Goal: Information Seeking & Learning: Learn about a topic

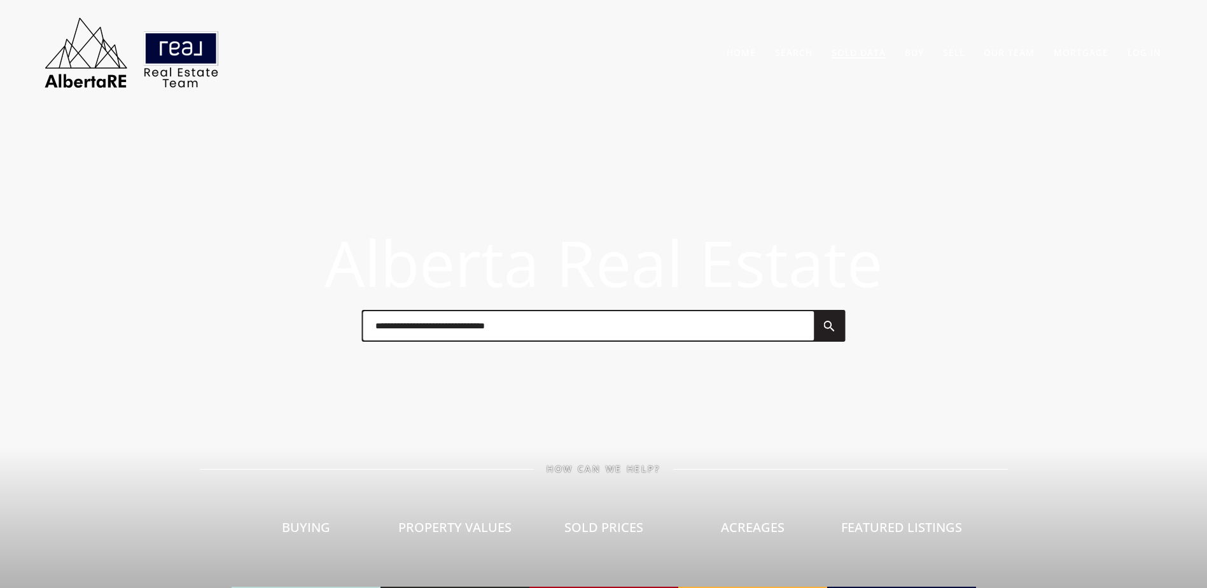
click at [852, 55] on link "Sold Data" at bounding box center [858, 52] width 54 height 12
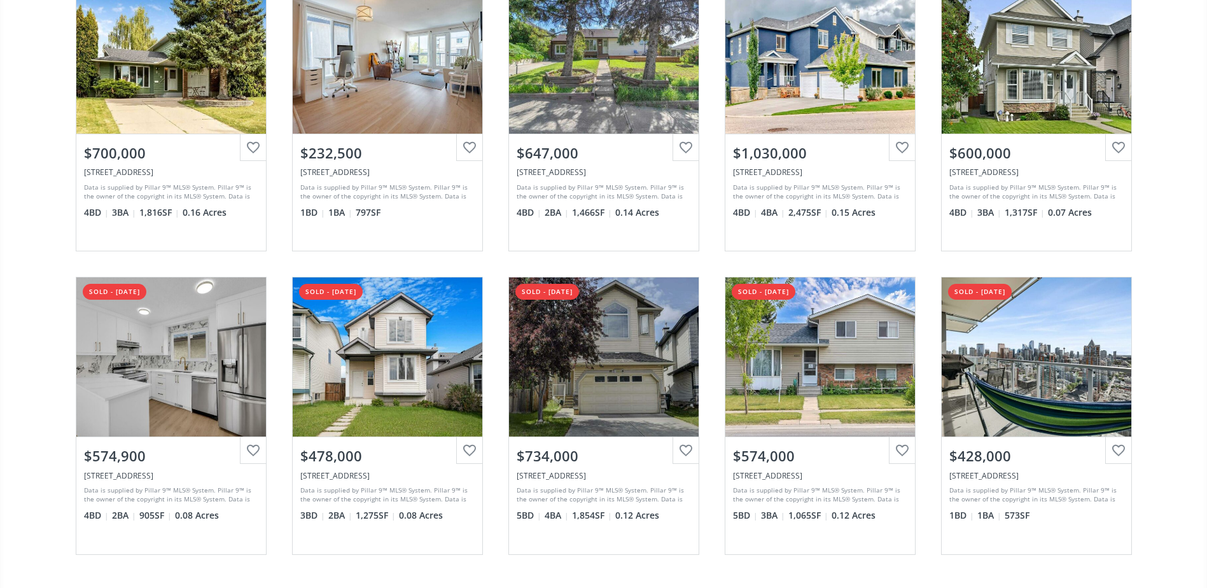
scroll to position [191, 0]
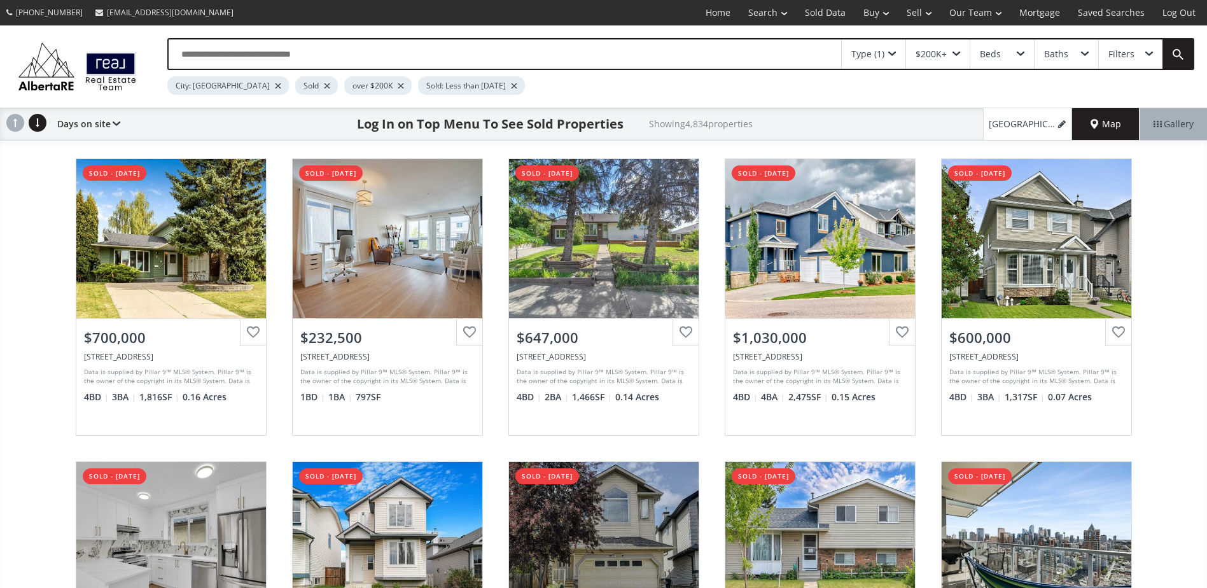
drag, startPoint x: 277, startPoint y: 86, endPoint x: 281, endPoint y: 68, distance: 18.1
click at [324, 86] on div at bounding box center [327, 85] width 6 height 5
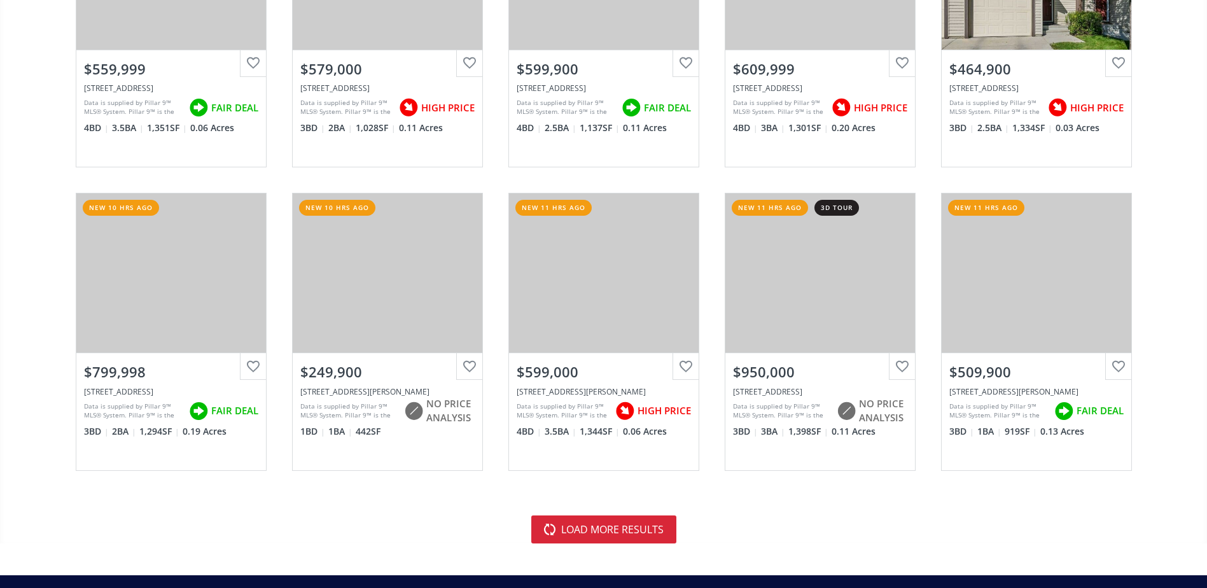
scroll to position [2735, 0]
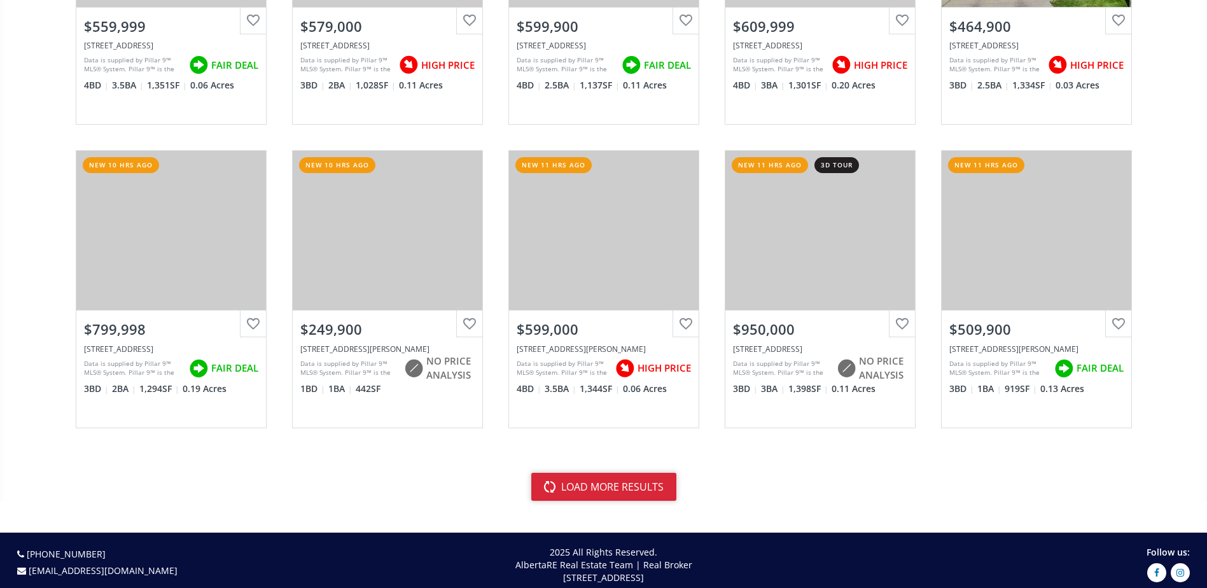
click at [606, 481] on button "load more results" at bounding box center [603, 487] width 145 height 28
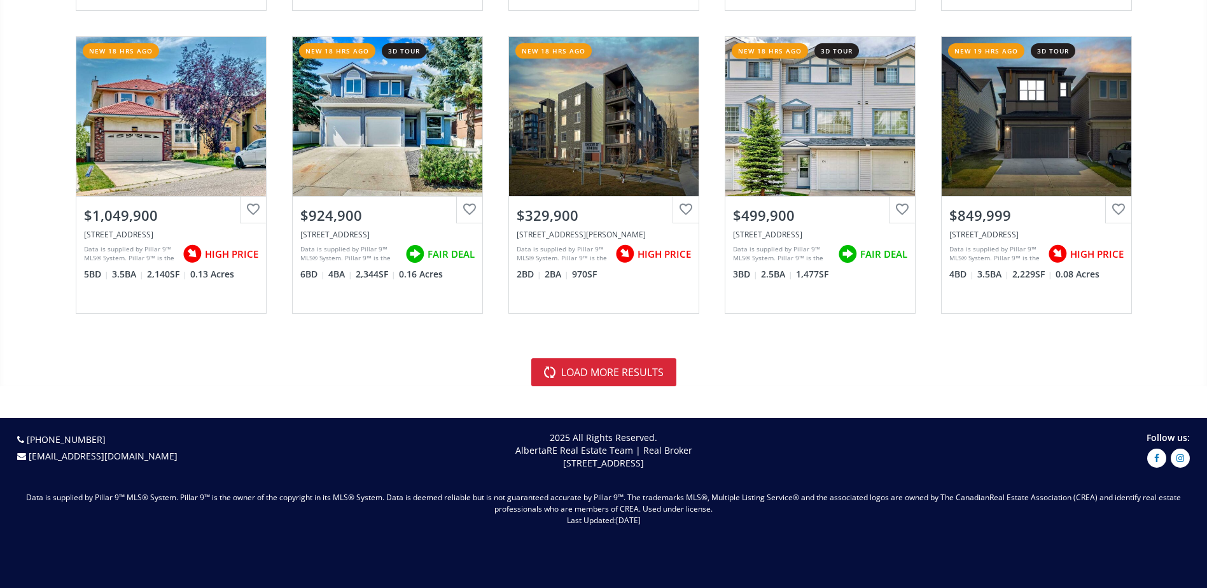
scroll to position [5916, 0]
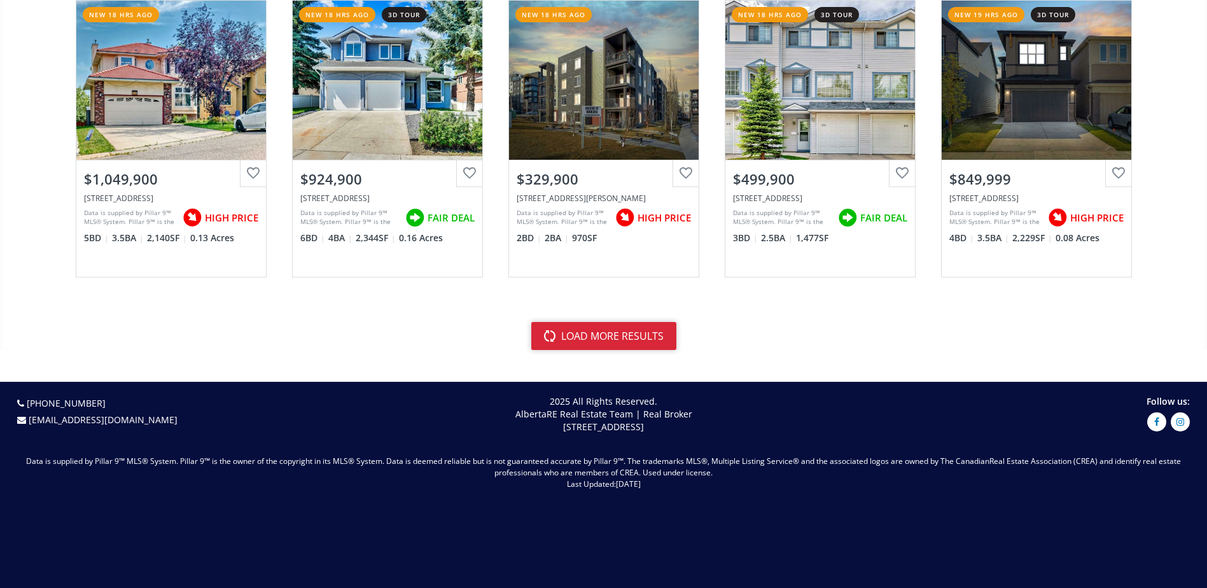
click at [656, 327] on button "load more results" at bounding box center [603, 336] width 145 height 28
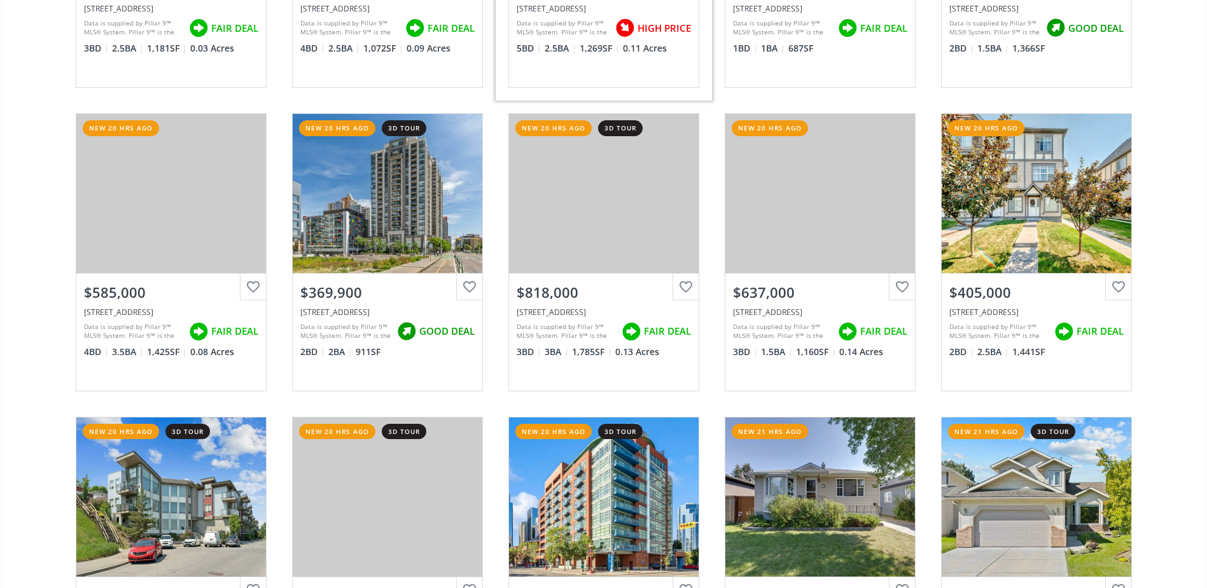
scroll to position [7061, 0]
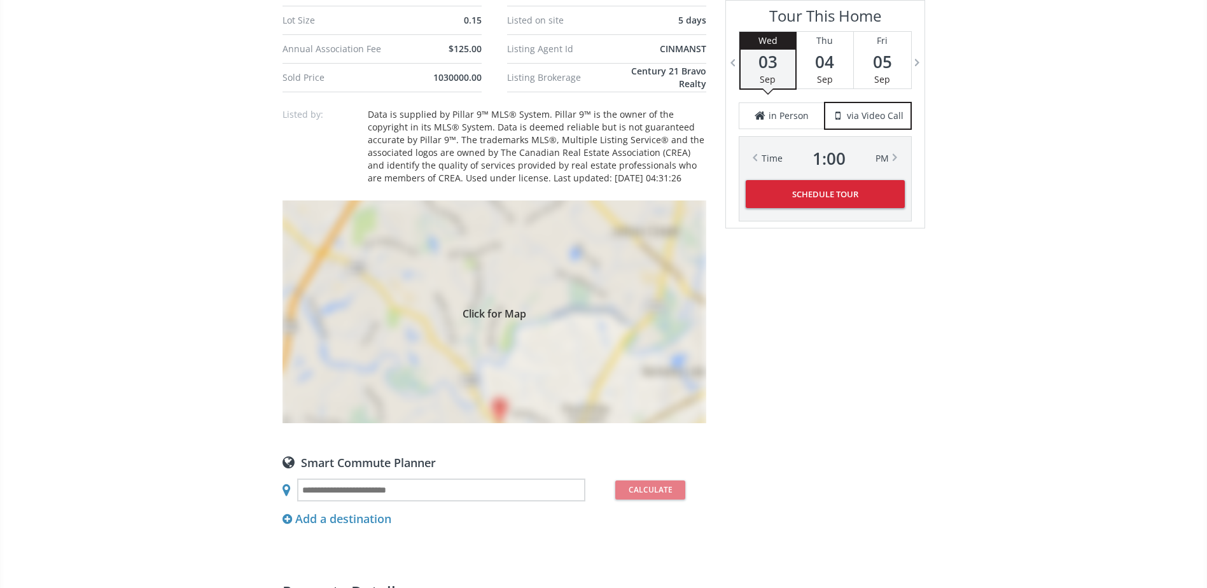
scroll to position [954, 0]
click at [621, 380] on div "Click for Map" at bounding box center [494, 311] width 424 height 223
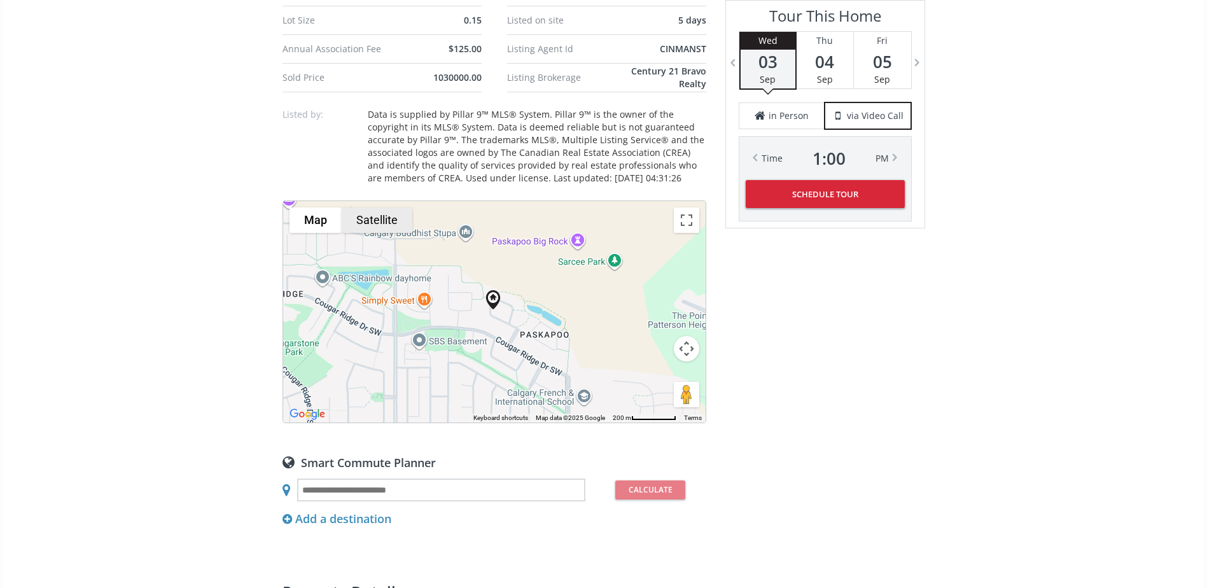
click at [392, 217] on button "Satellite" at bounding box center [377, 219] width 71 height 25
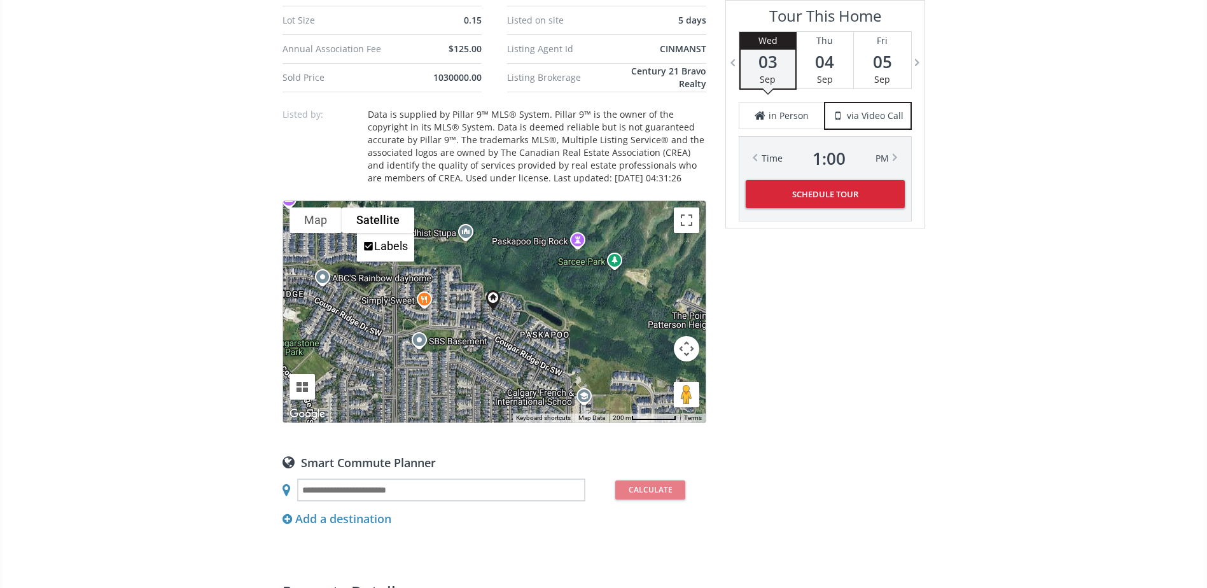
click at [682, 339] on button "Map camera controls" at bounding box center [686, 348] width 25 height 25
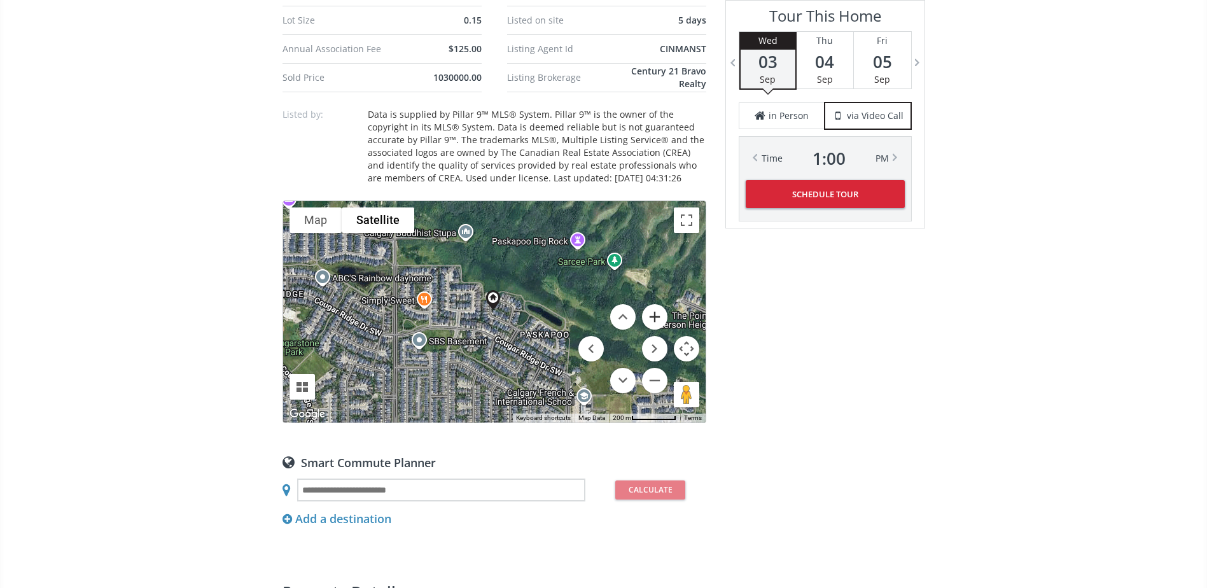
click at [656, 317] on button "Zoom in" at bounding box center [654, 316] width 25 height 25
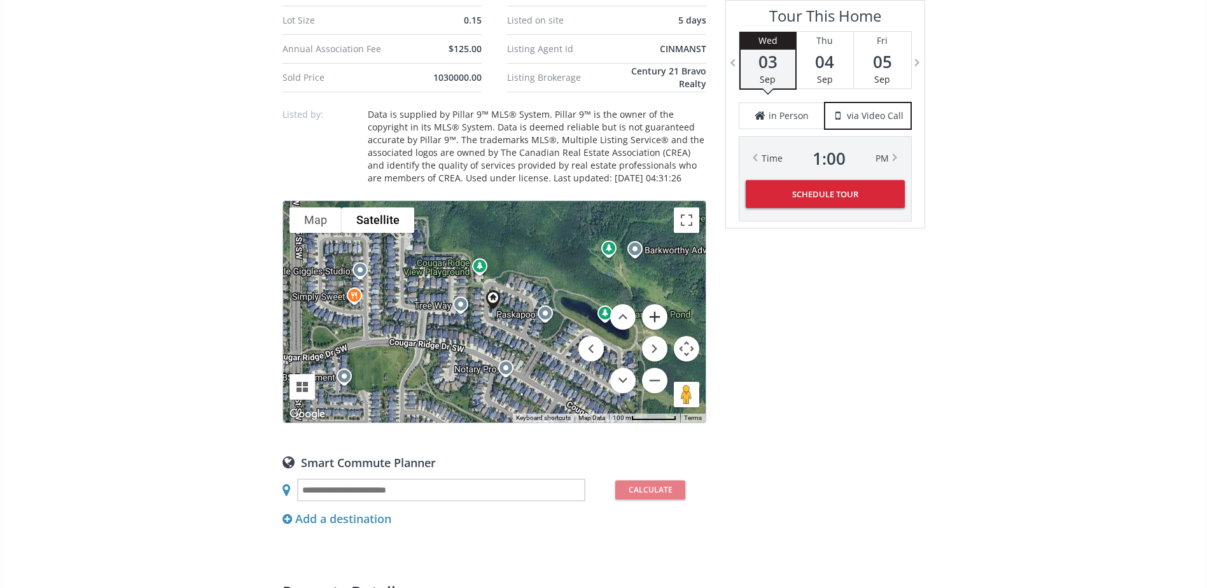
click at [656, 317] on button "Zoom in" at bounding box center [654, 316] width 25 height 25
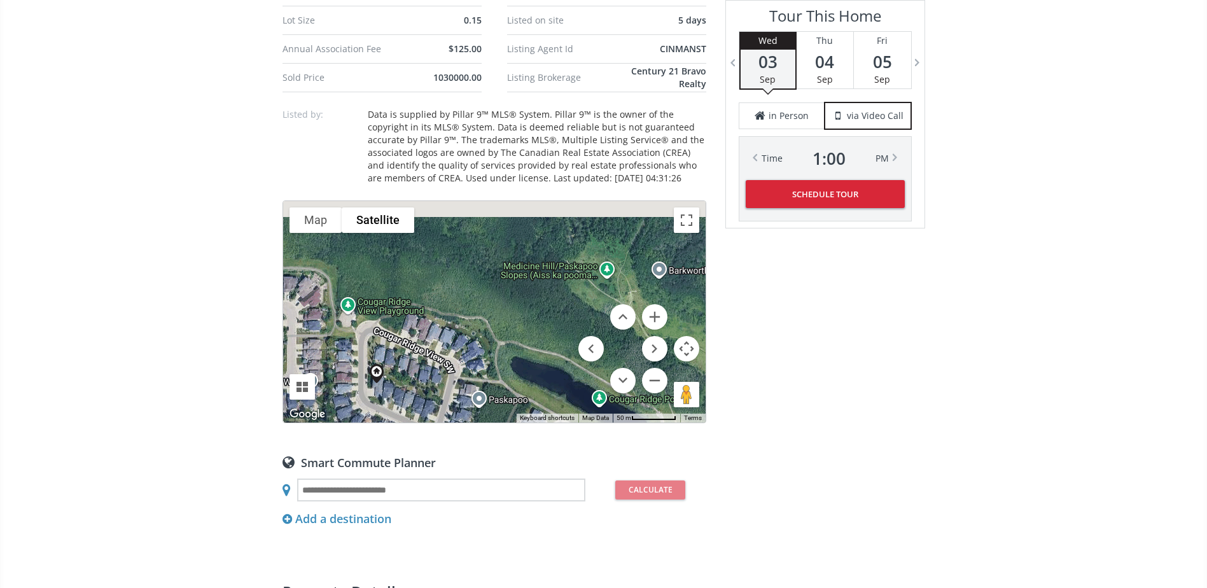
drag, startPoint x: 579, startPoint y: 281, endPoint x: 462, endPoint y: 355, distance: 137.8
click at [462, 355] on div at bounding box center [494, 311] width 422 height 221
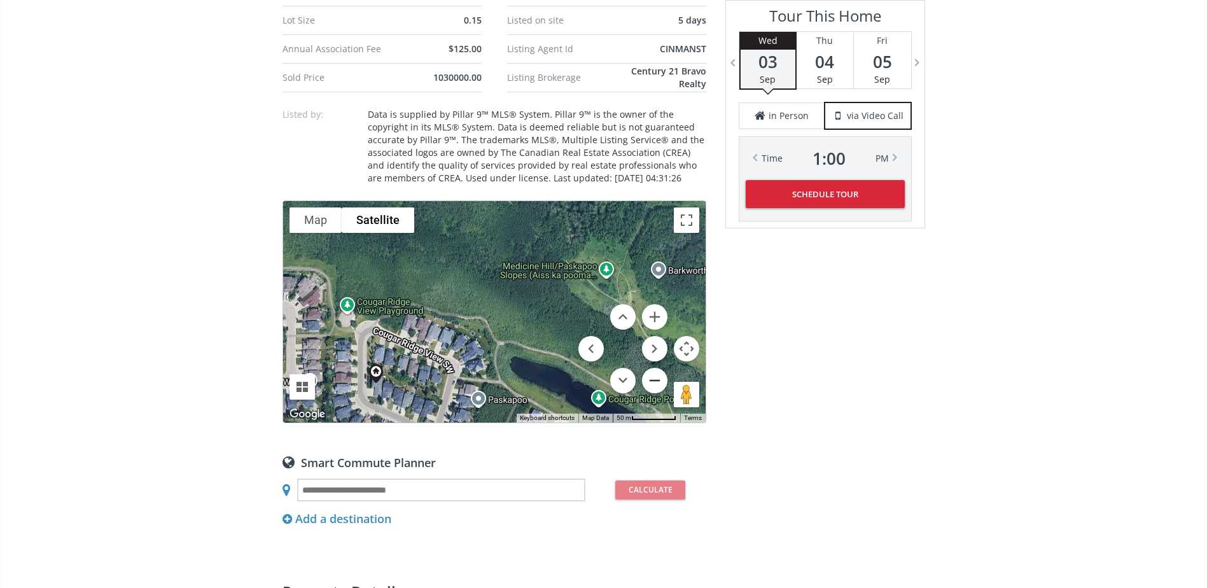
click at [662, 377] on button "Zoom out" at bounding box center [654, 380] width 25 height 25
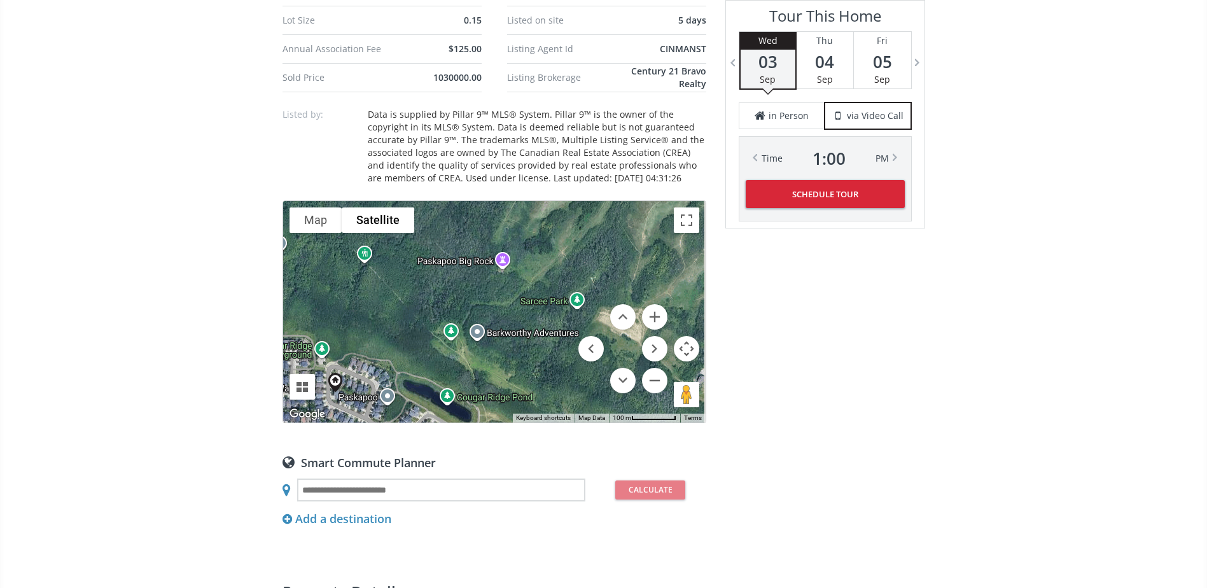
drag, startPoint x: 469, startPoint y: 317, endPoint x: 424, endPoint y: 401, distance: 95.1
click at [424, 401] on div at bounding box center [494, 311] width 422 height 221
click at [499, 261] on div at bounding box center [494, 311] width 422 height 221
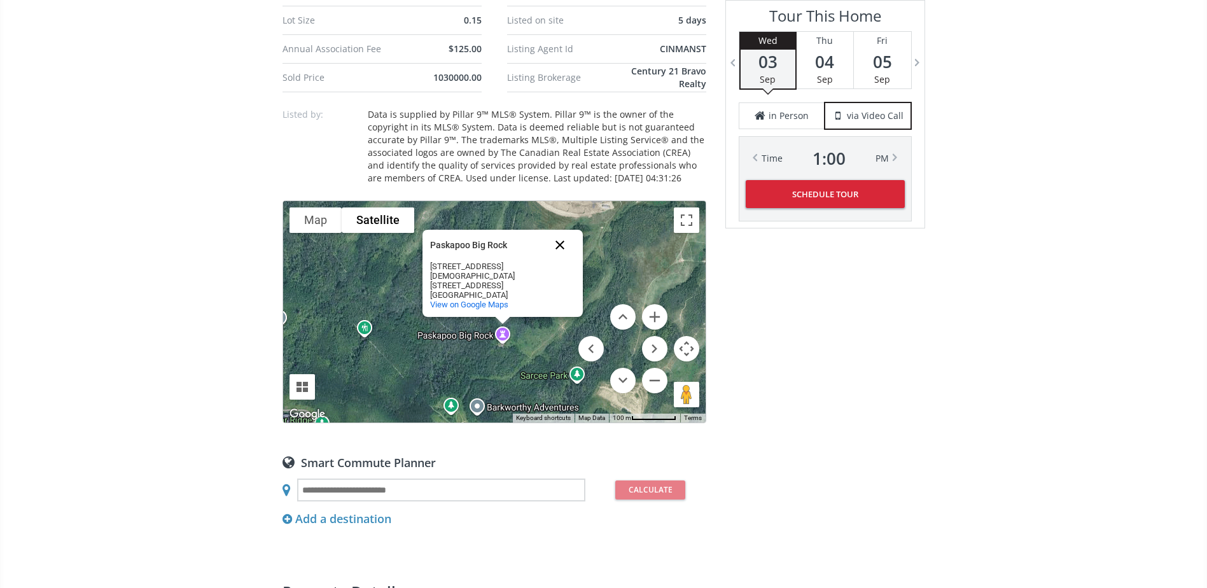
click at [558, 250] on button "Close" at bounding box center [560, 245] width 31 height 31
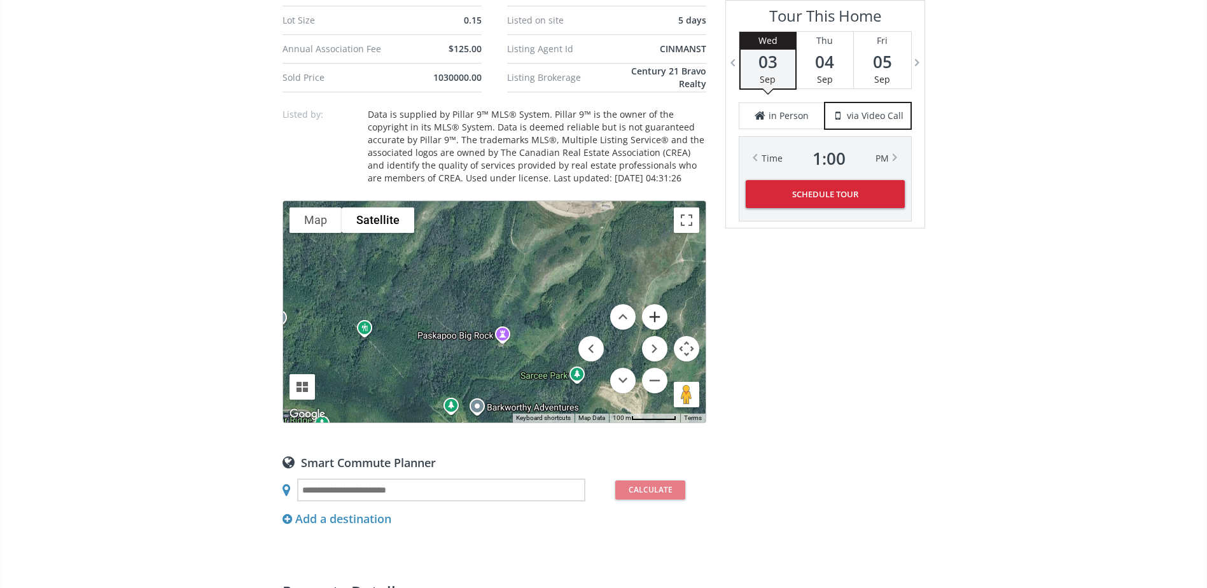
click at [652, 314] on button "Zoom in" at bounding box center [654, 316] width 25 height 25
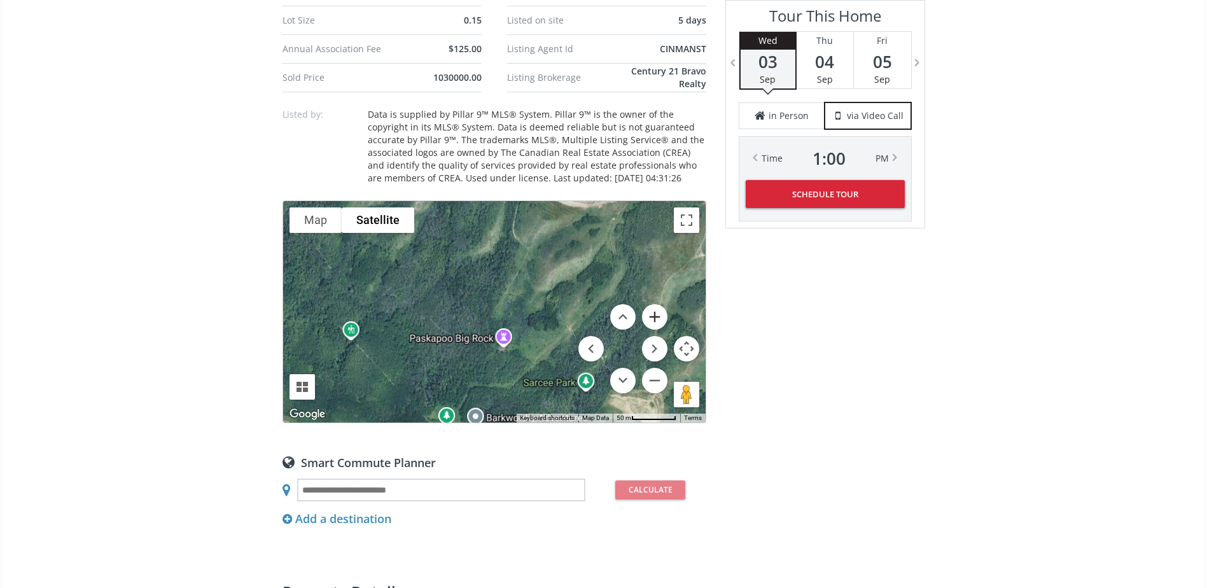
click at [652, 314] on button "Zoom in" at bounding box center [654, 316] width 25 height 25
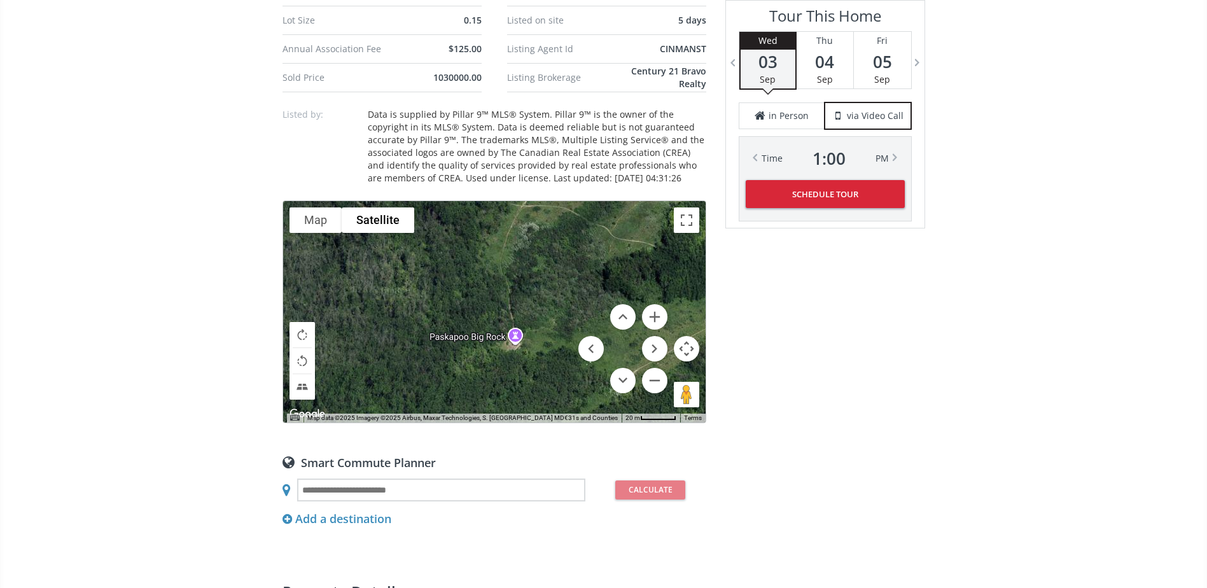
drag, startPoint x: 548, startPoint y: 328, endPoint x: 527, endPoint y: 237, distance: 94.1
click at [527, 237] on div at bounding box center [494, 311] width 422 height 221
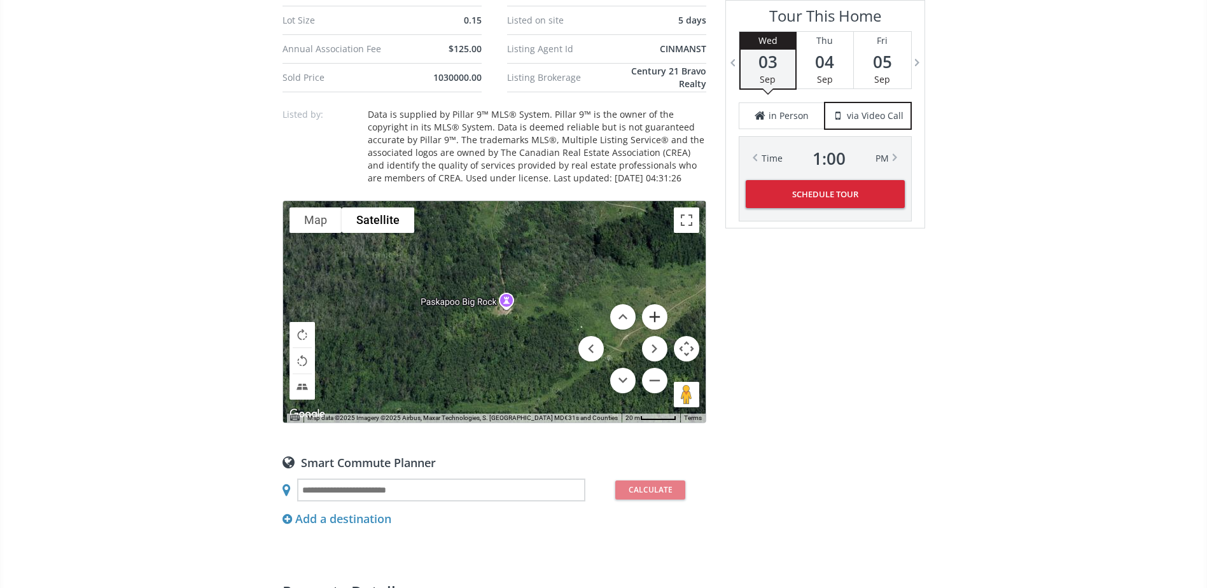
click at [655, 317] on button "Zoom in" at bounding box center [654, 316] width 25 height 25
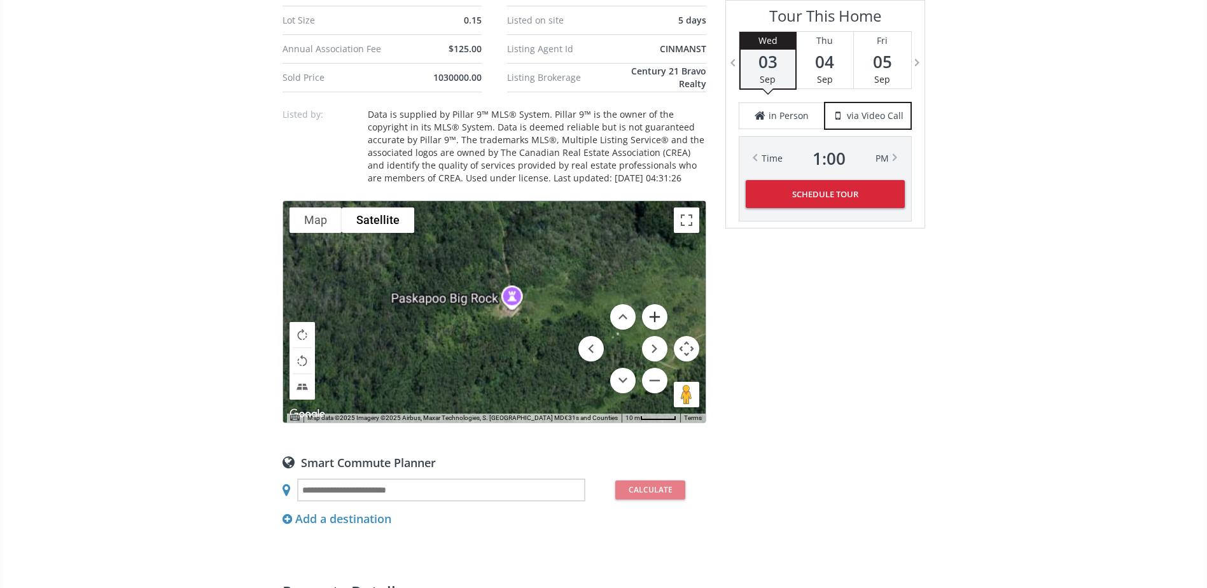
click at [655, 317] on button "Zoom in" at bounding box center [654, 316] width 25 height 25
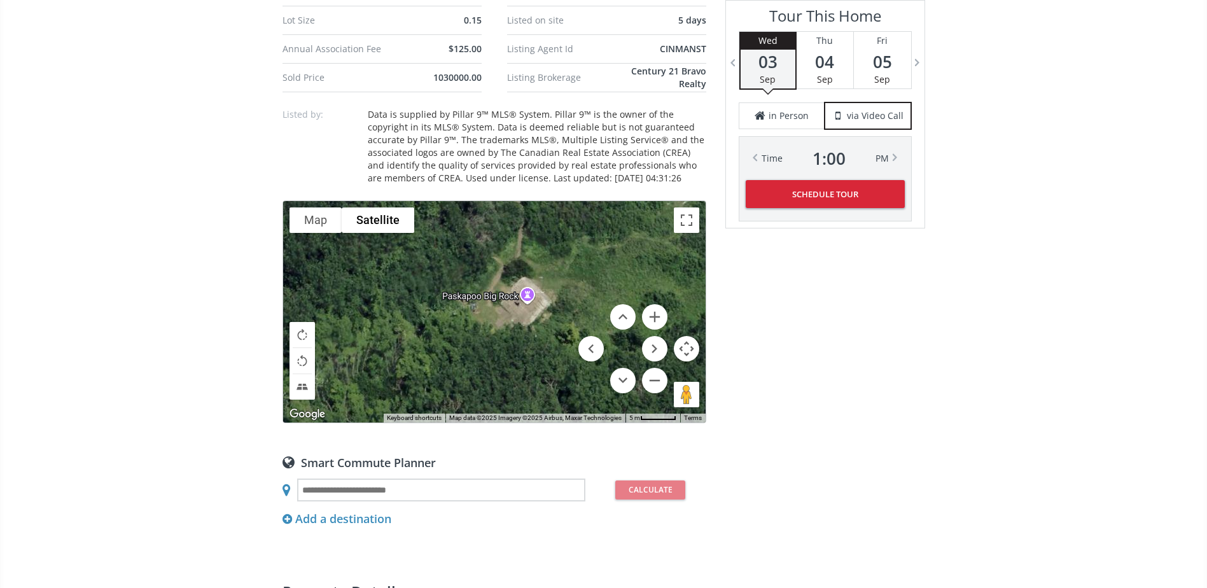
drag, startPoint x: 594, startPoint y: 279, endPoint x: 587, endPoint y: 277, distance: 7.9
click at [587, 277] on div at bounding box center [494, 311] width 422 height 221
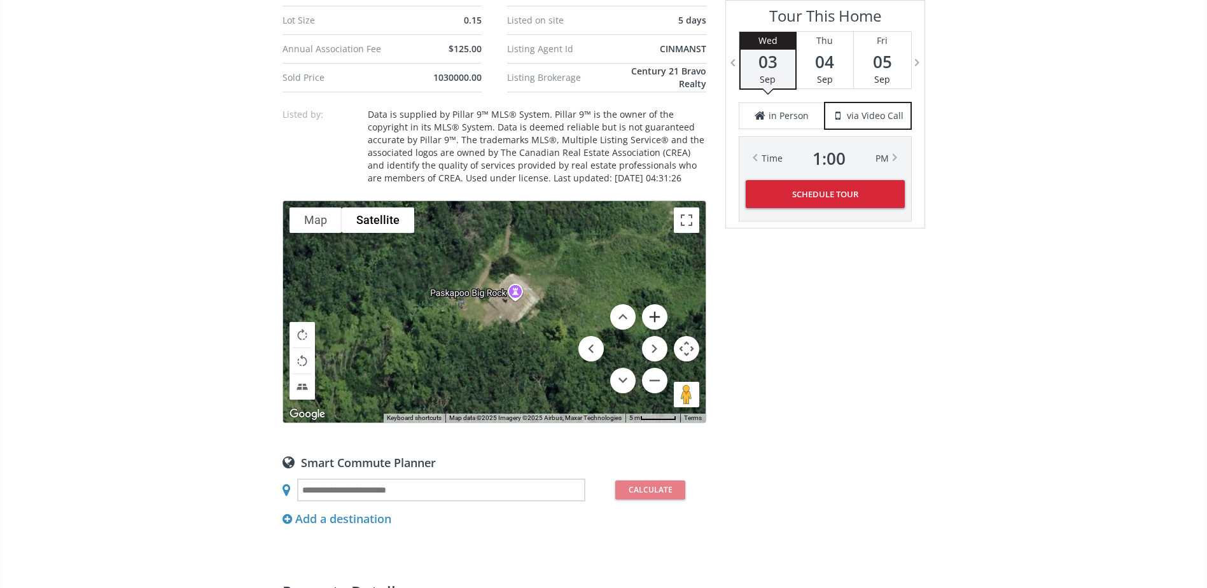
click at [655, 312] on button "Zoom in" at bounding box center [654, 316] width 25 height 25
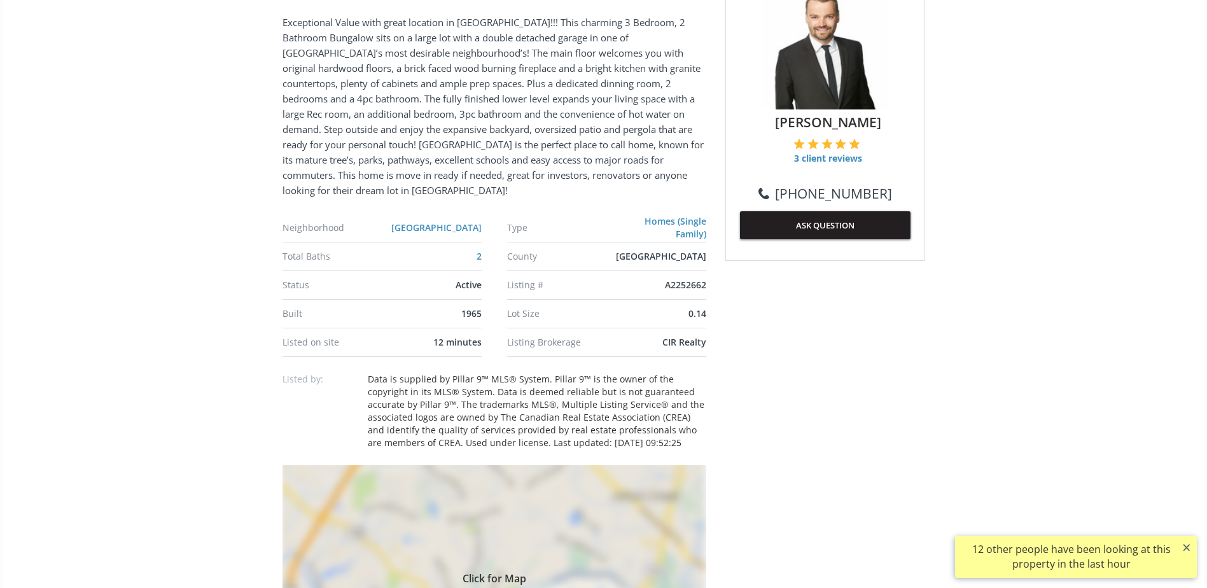
scroll to position [763, 0]
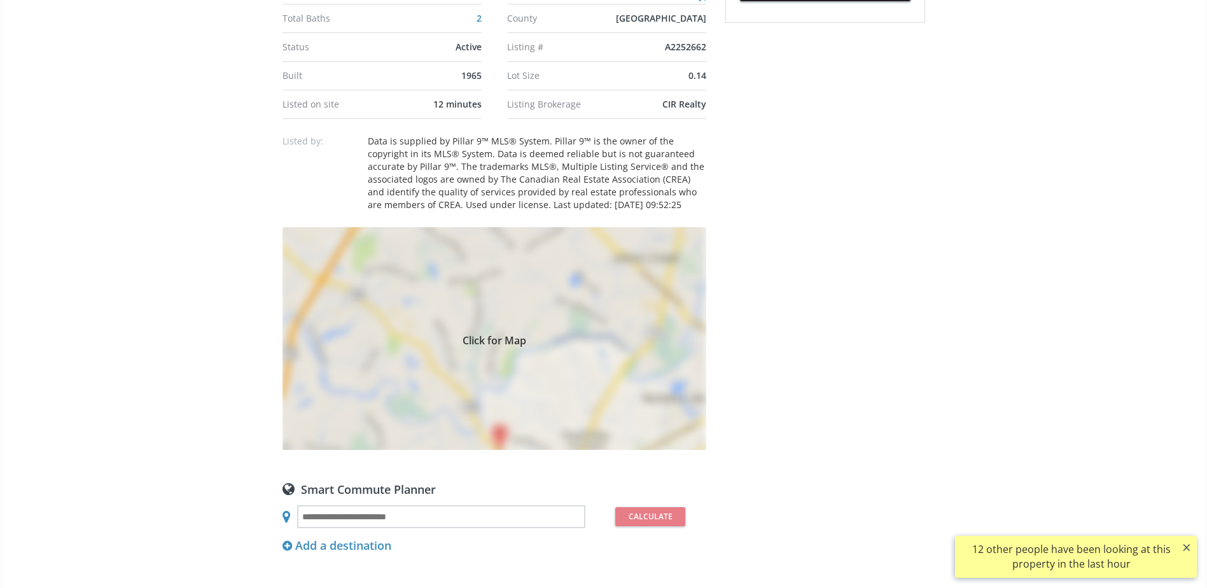
click at [560, 379] on div "Click for Map" at bounding box center [494, 338] width 424 height 223
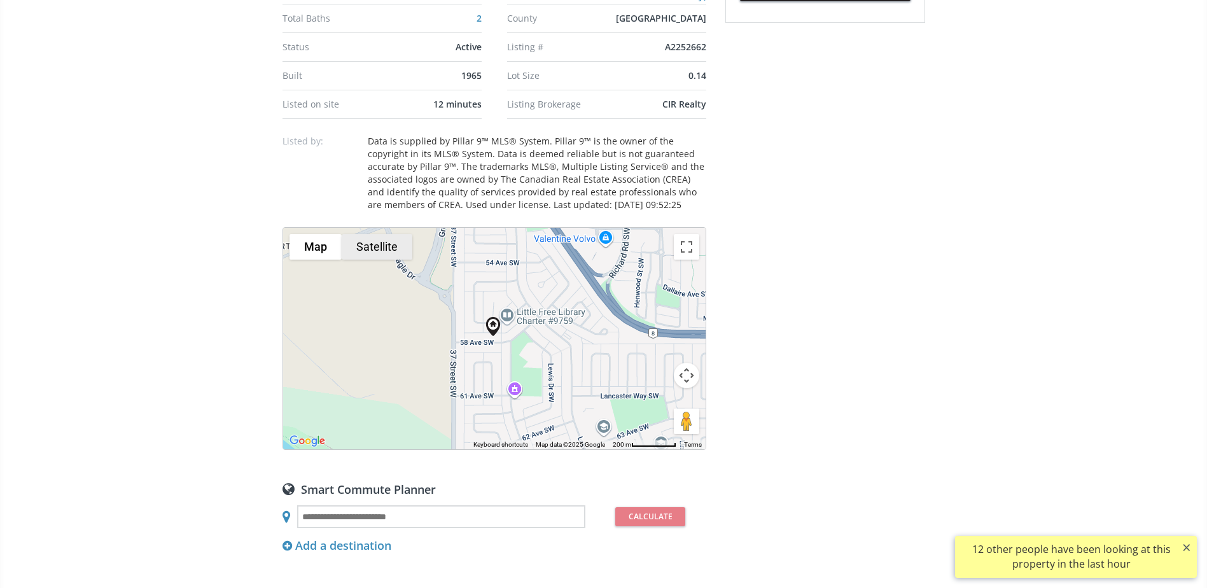
click at [377, 241] on button "Satellite" at bounding box center [377, 246] width 71 height 25
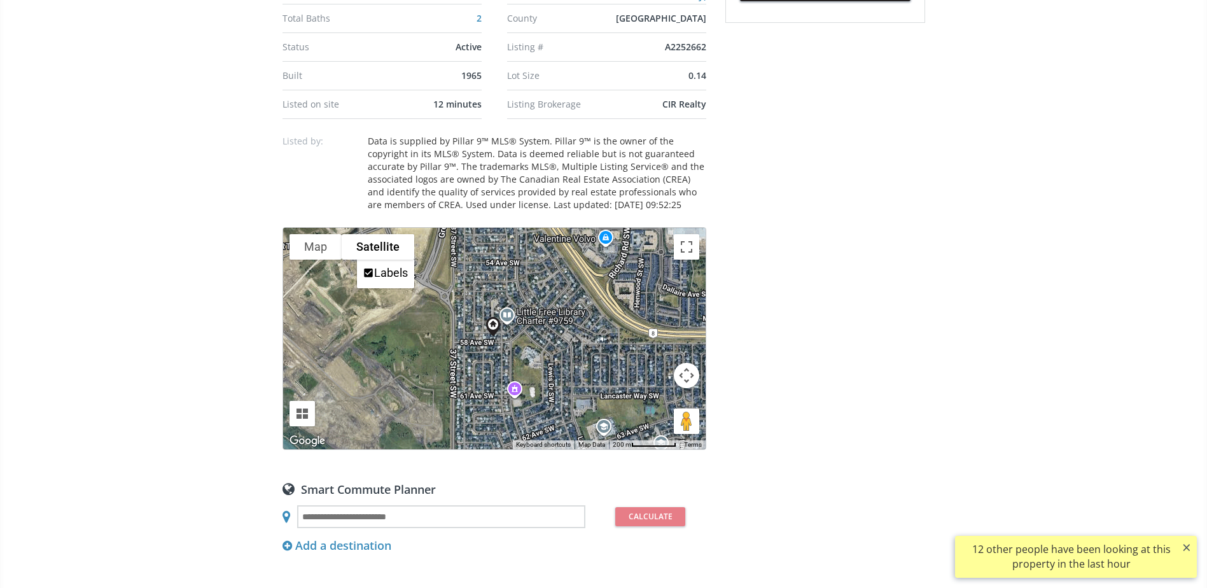
click at [686, 363] on button "Map camera controls" at bounding box center [686, 375] width 25 height 25
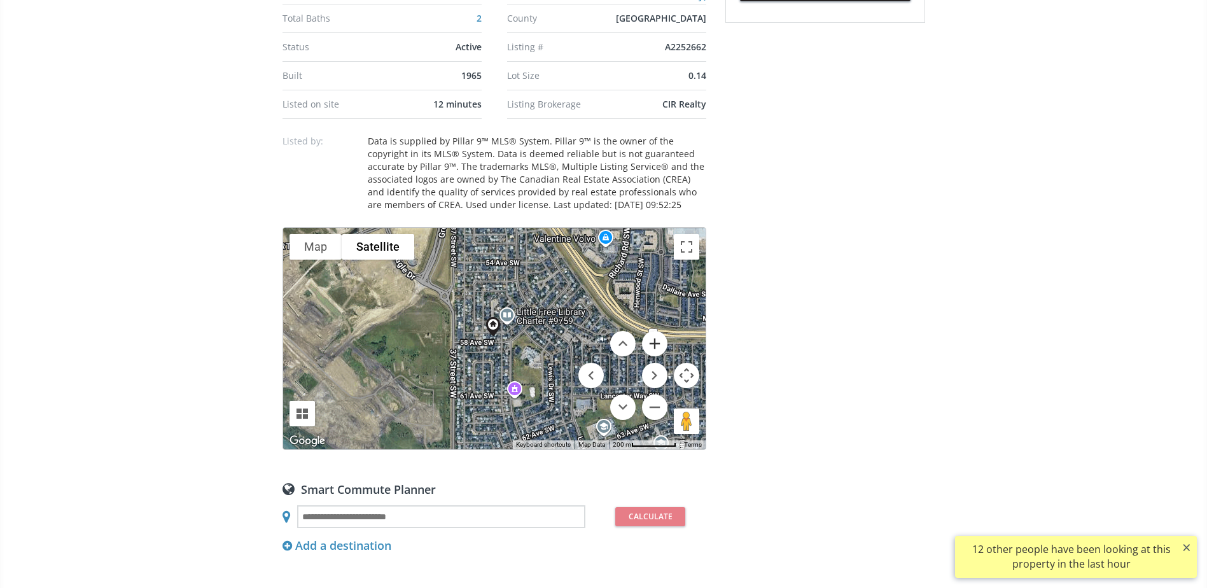
click at [662, 331] on button "Zoom in" at bounding box center [654, 343] width 25 height 25
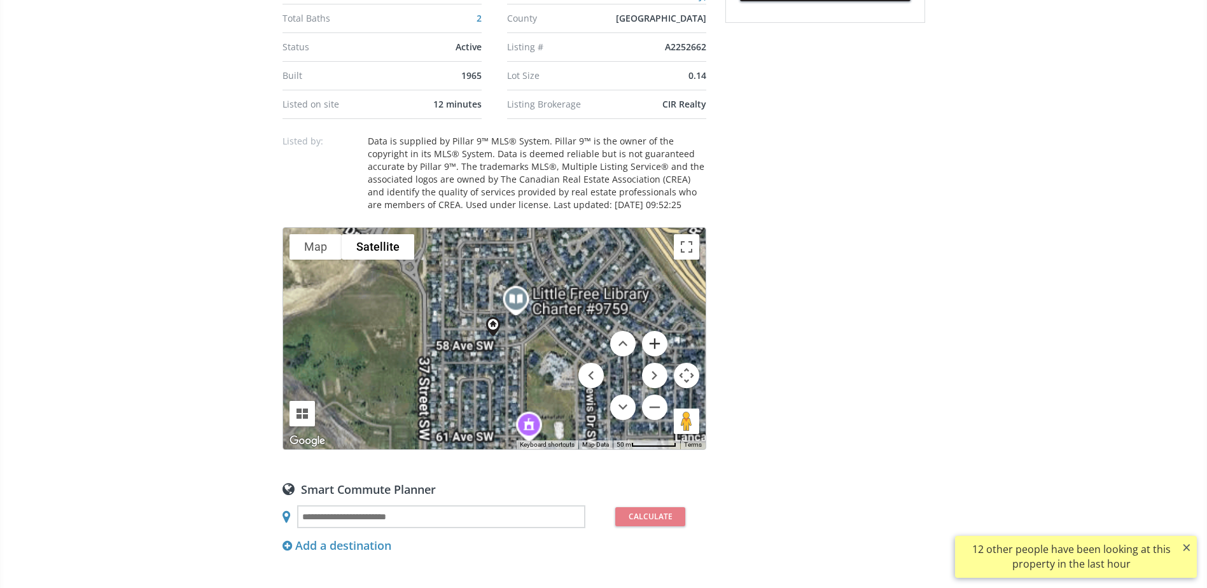
click at [662, 331] on button "Zoom in" at bounding box center [654, 343] width 25 height 25
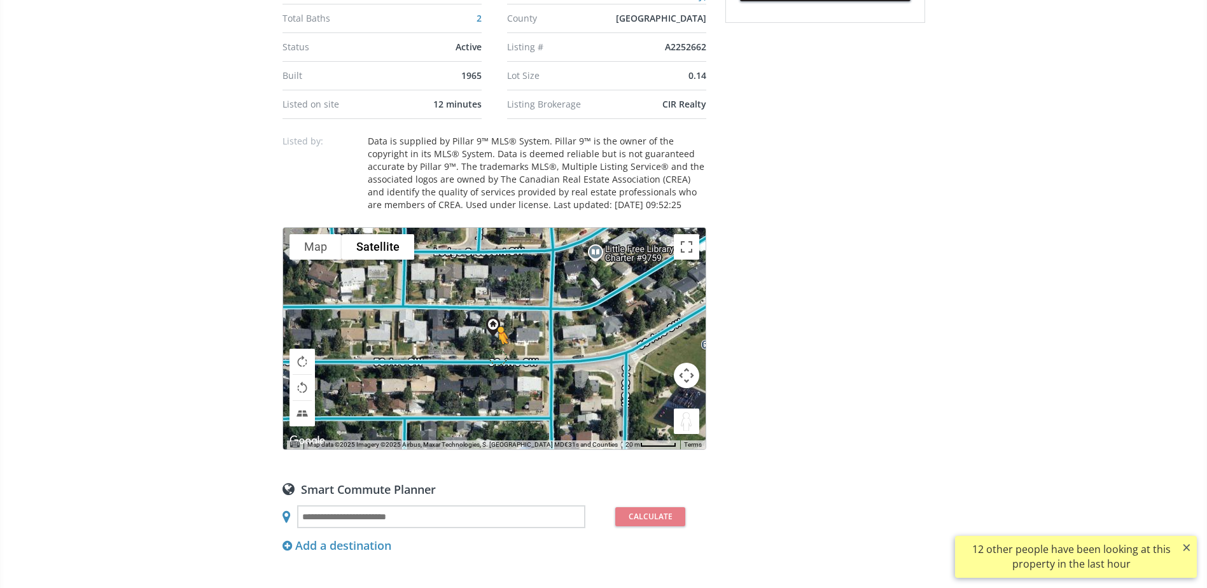
drag, startPoint x: 682, startPoint y: 407, endPoint x: 496, endPoint y: 342, distance: 197.0
click at [496, 342] on div "To activate drag with keyboard, press Alt + Enter. Once in keyboard drag state,…" at bounding box center [494, 338] width 422 height 221
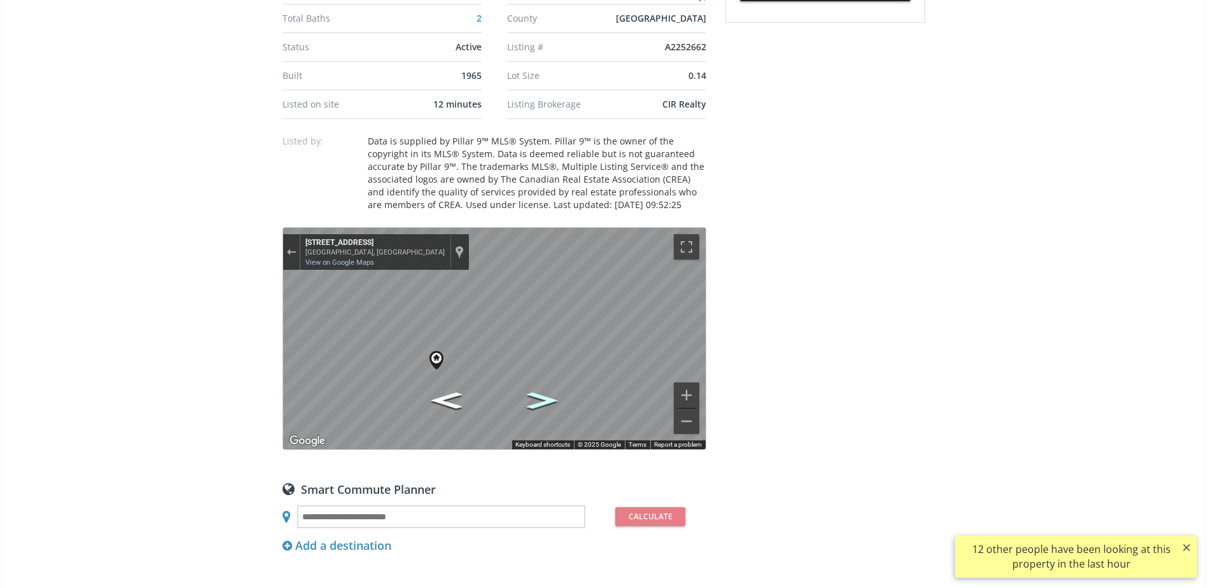
click at [541, 388] on icon "Go East, 58 Ave SW" at bounding box center [541, 400] width 57 height 24
click at [444, 388] on icon "Go West, 58 Ave SW" at bounding box center [445, 400] width 57 height 24
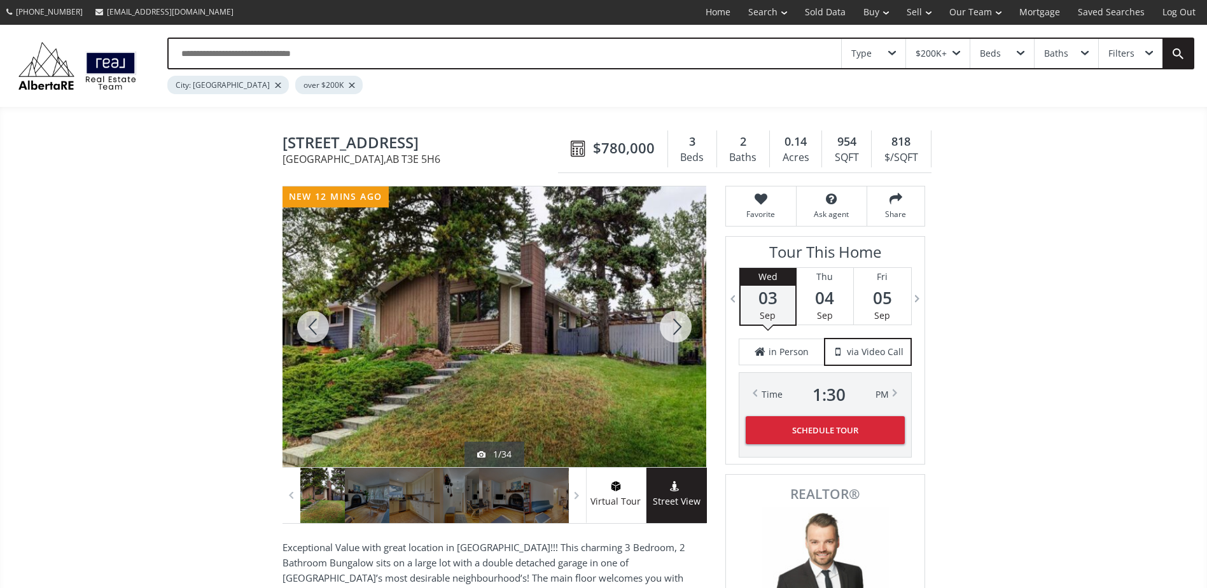
scroll to position [0, 0]
click at [679, 321] on div at bounding box center [675, 327] width 61 height 281
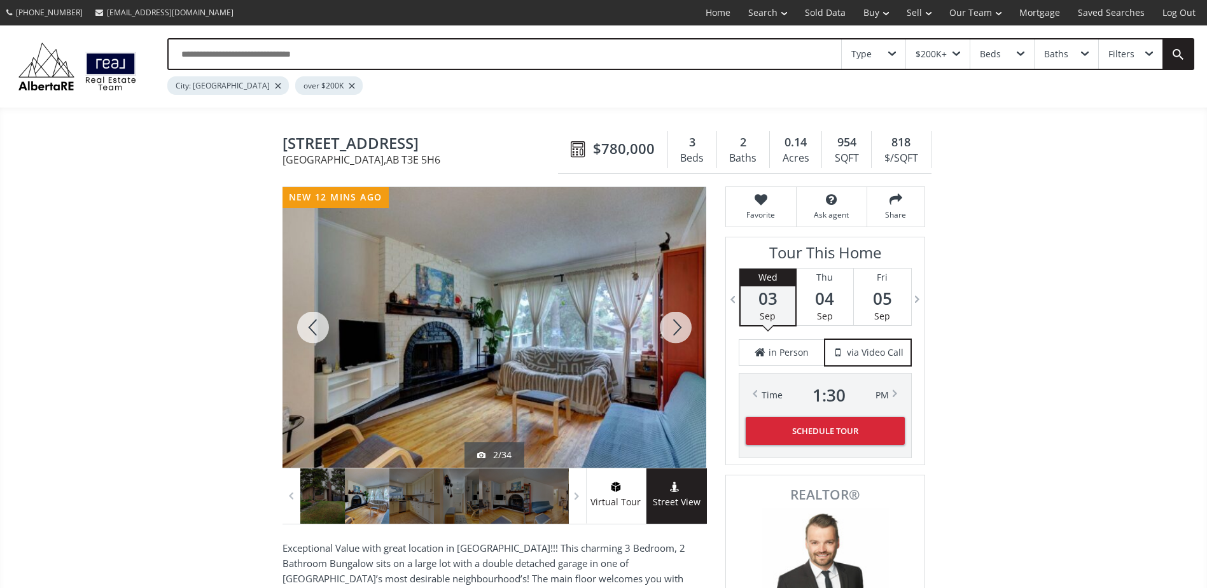
click at [679, 321] on div at bounding box center [675, 327] width 61 height 281
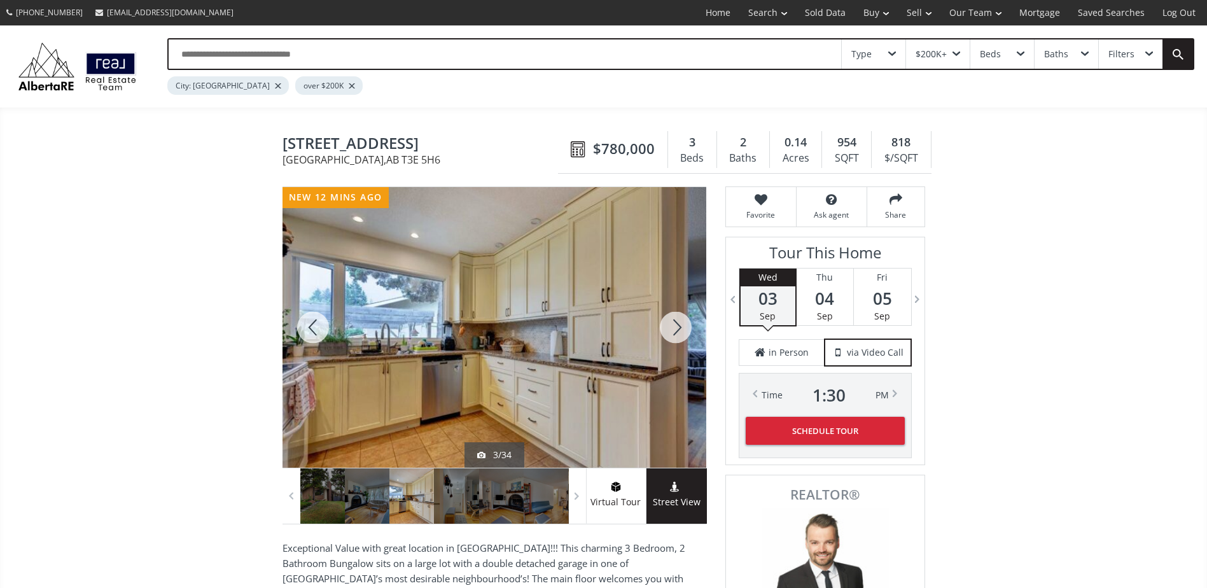
click at [679, 321] on div at bounding box center [675, 327] width 61 height 281
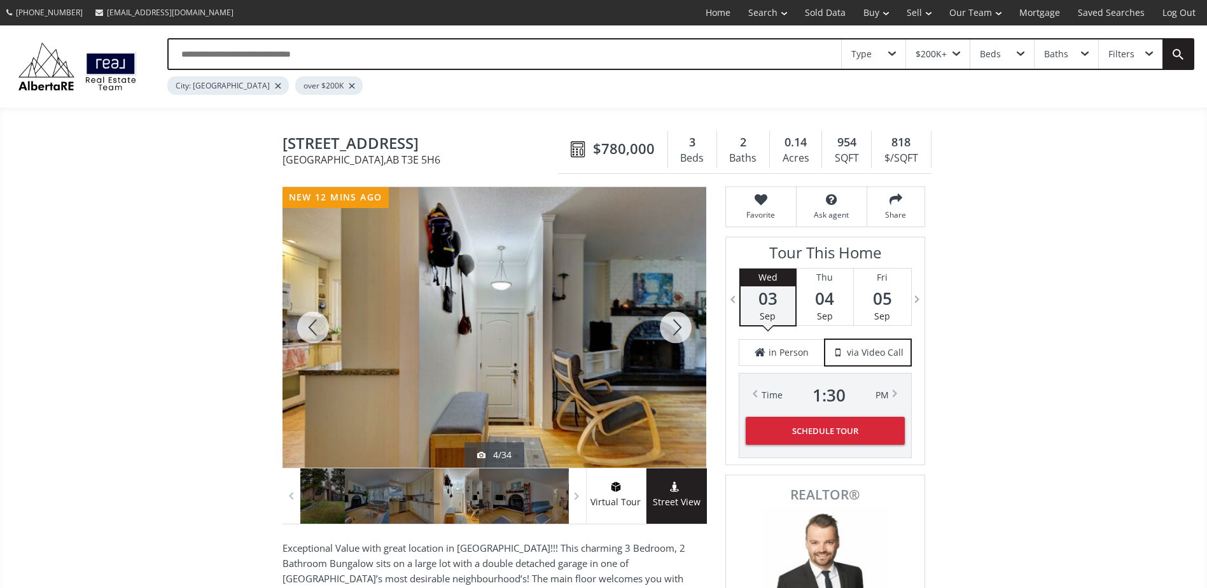
click at [679, 321] on div at bounding box center [675, 327] width 61 height 281
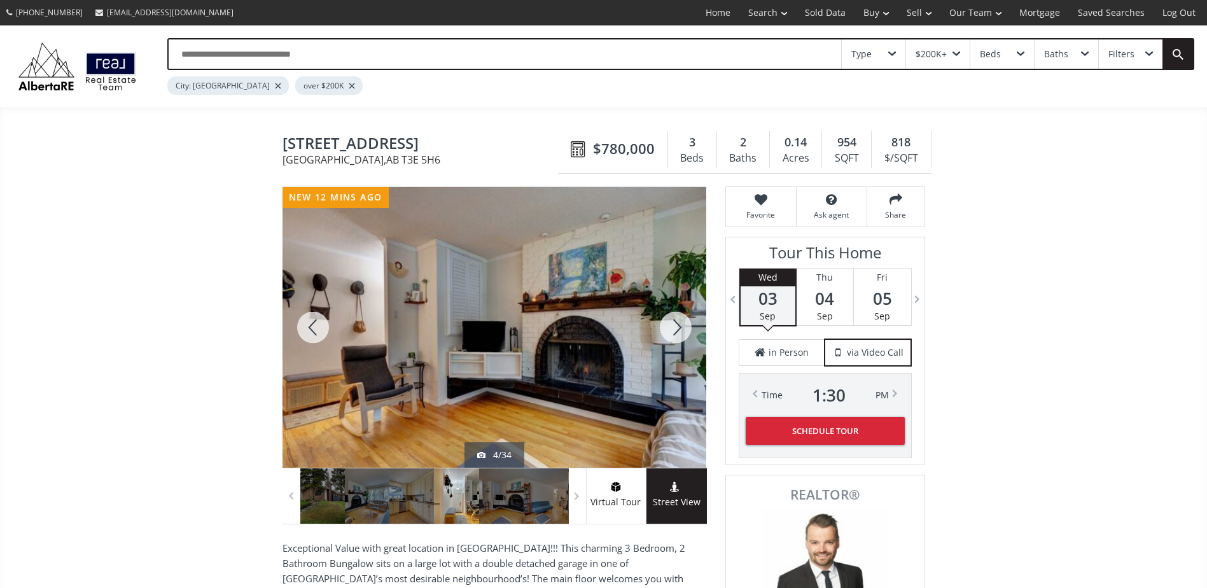
click at [679, 321] on div at bounding box center [675, 327] width 61 height 281
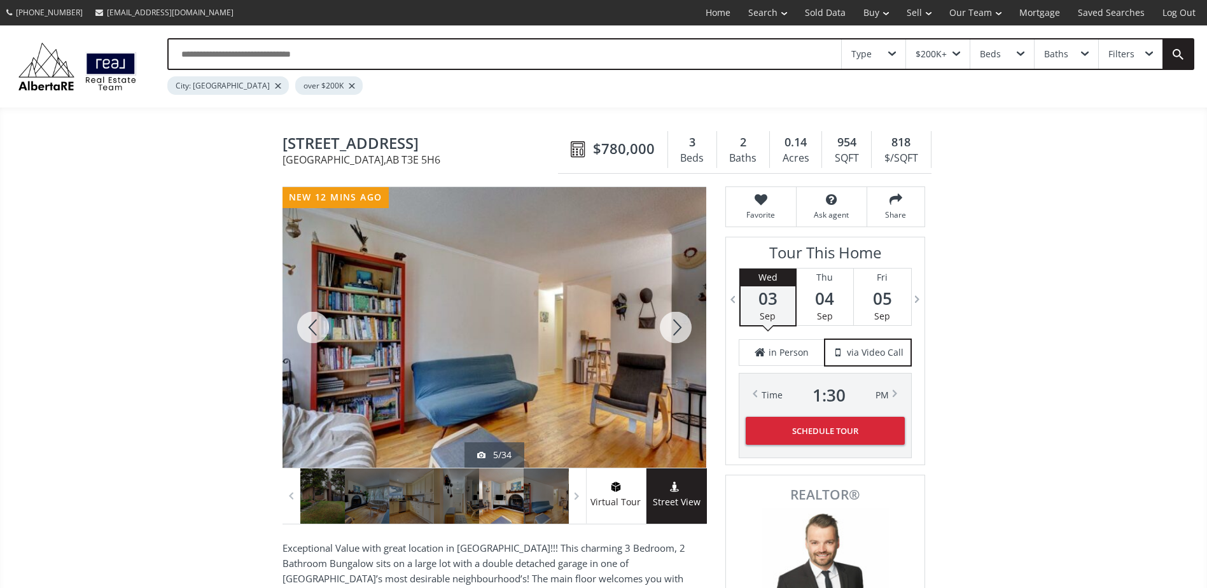
click at [679, 321] on div at bounding box center [675, 327] width 61 height 281
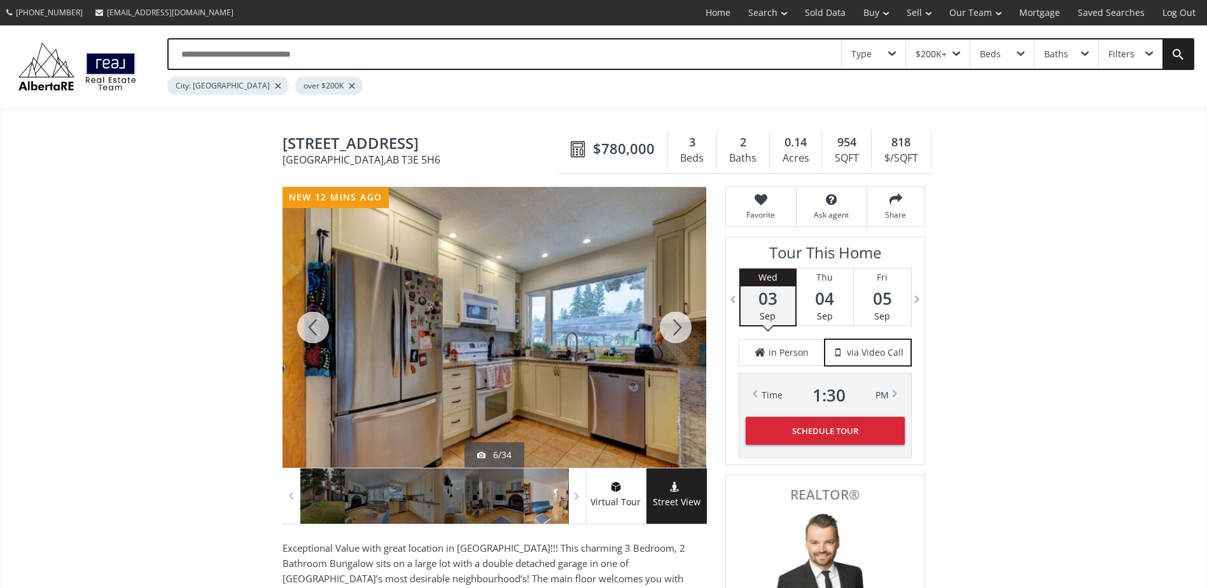
click at [679, 321] on div at bounding box center [675, 327] width 61 height 281
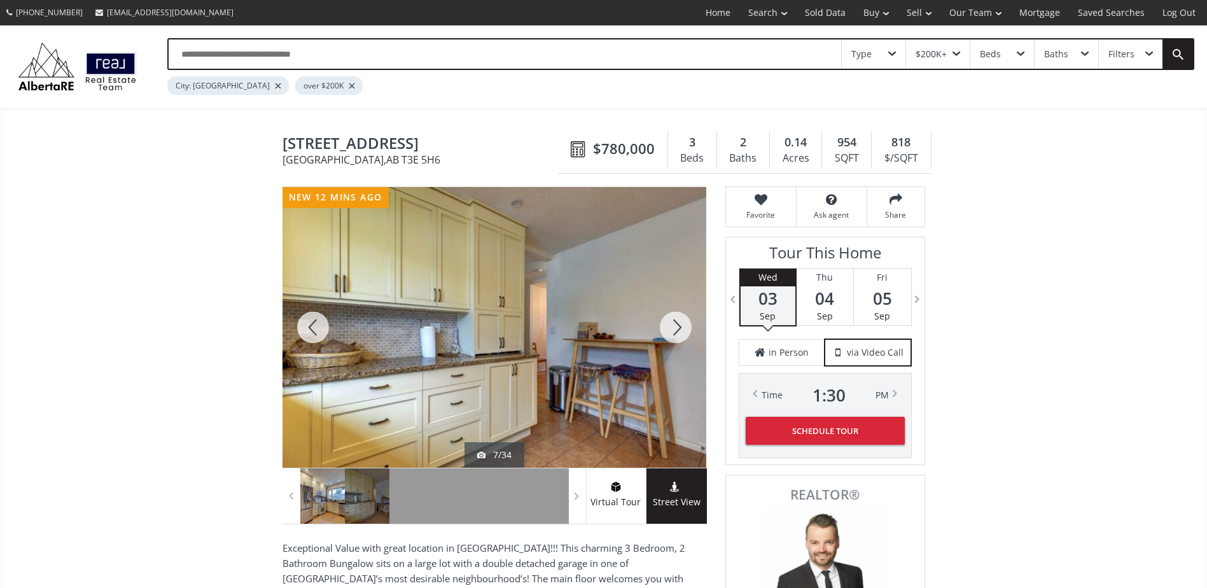
click at [679, 321] on div at bounding box center [675, 327] width 61 height 281
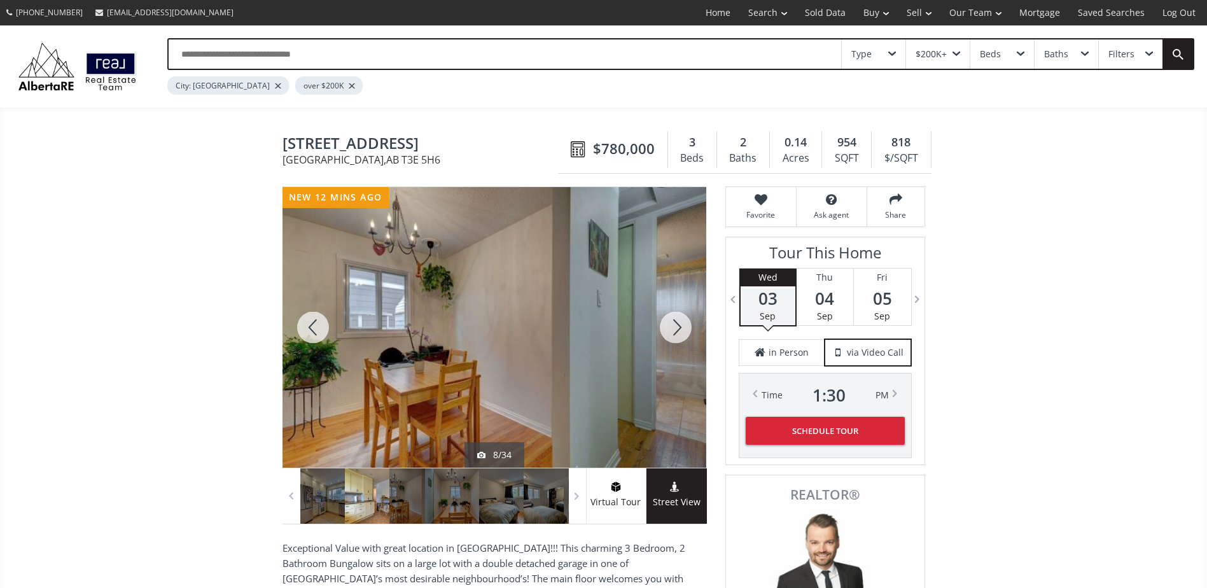
click at [679, 319] on div at bounding box center [675, 327] width 61 height 281
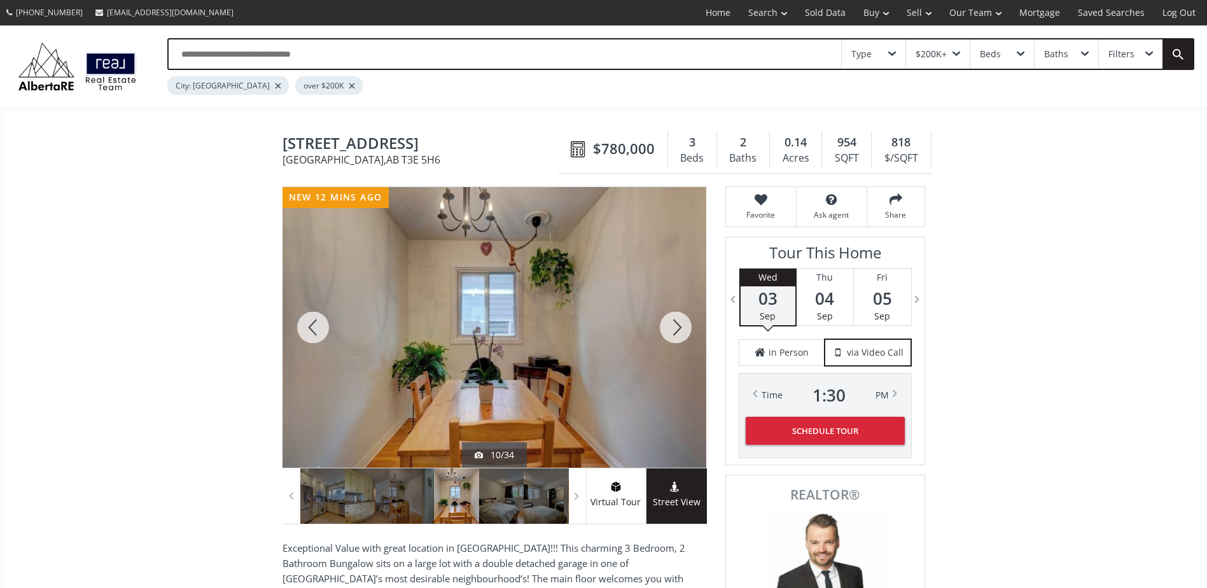
click at [679, 318] on div at bounding box center [675, 327] width 61 height 281
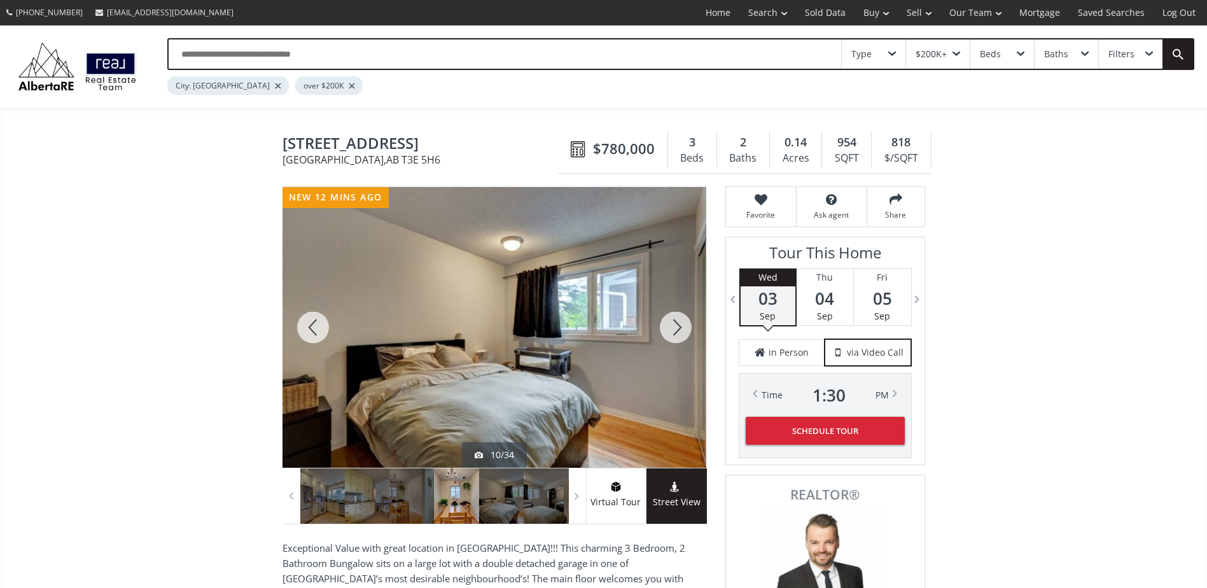
click at [679, 318] on div at bounding box center [675, 327] width 61 height 281
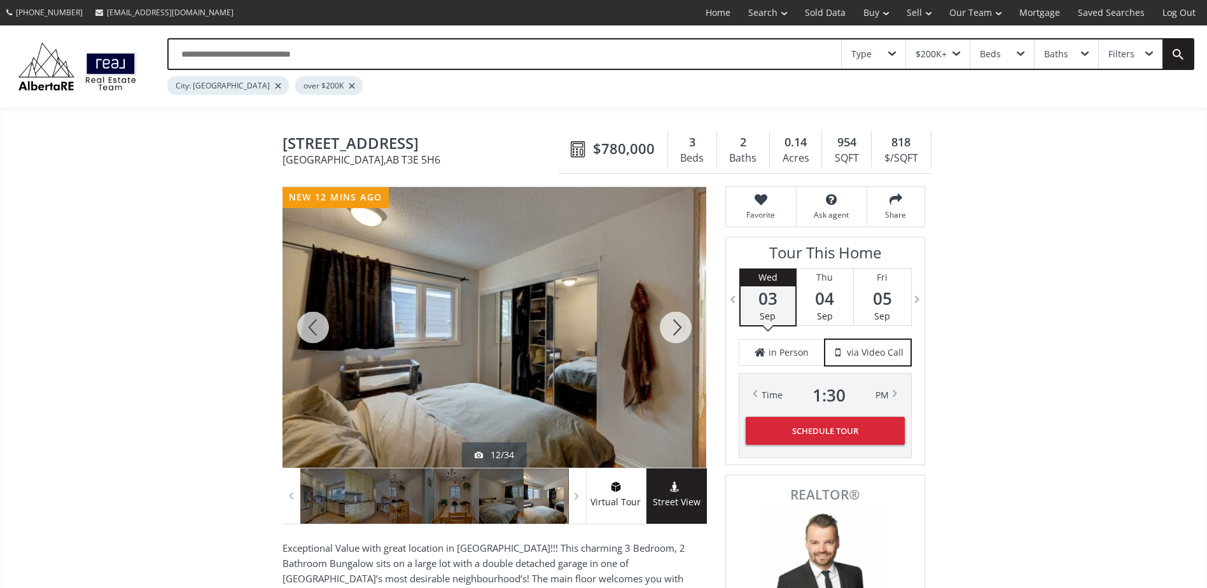
click at [688, 333] on div at bounding box center [675, 327] width 61 height 281
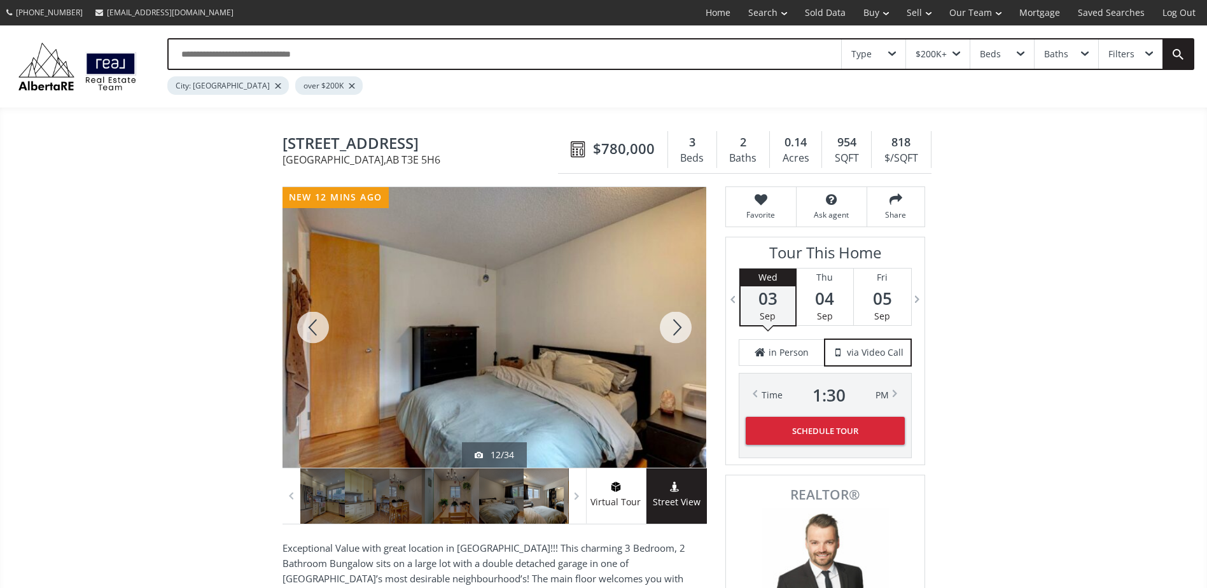
click at [687, 326] on div at bounding box center [675, 327] width 61 height 281
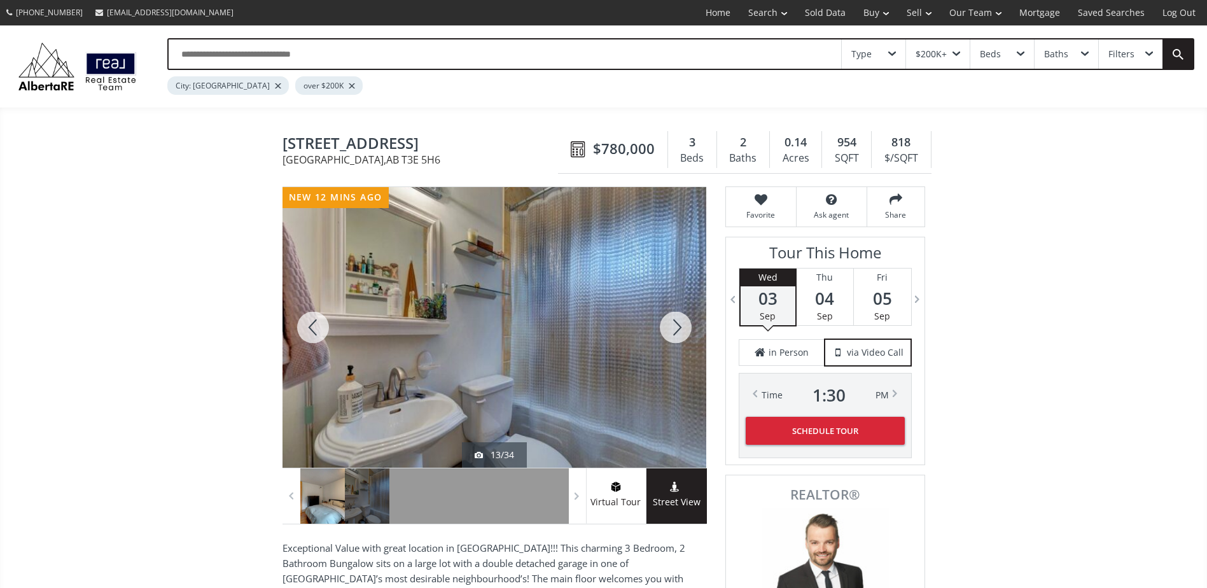
click at [687, 326] on div at bounding box center [675, 327] width 61 height 281
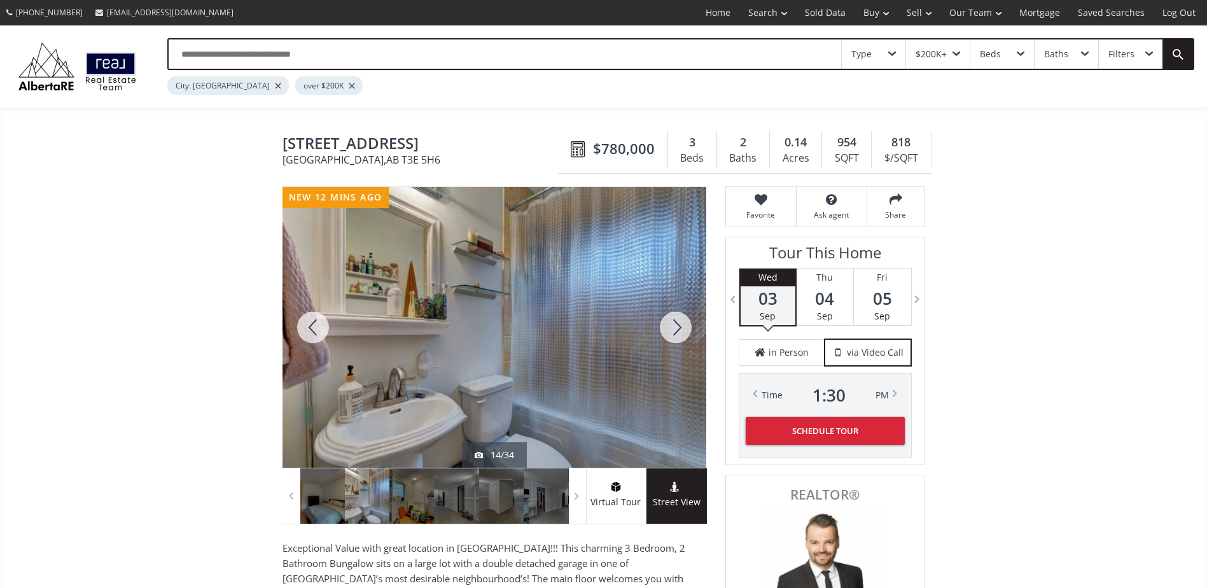
click at [687, 325] on div at bounding box center [675, 327] width 61 height 281
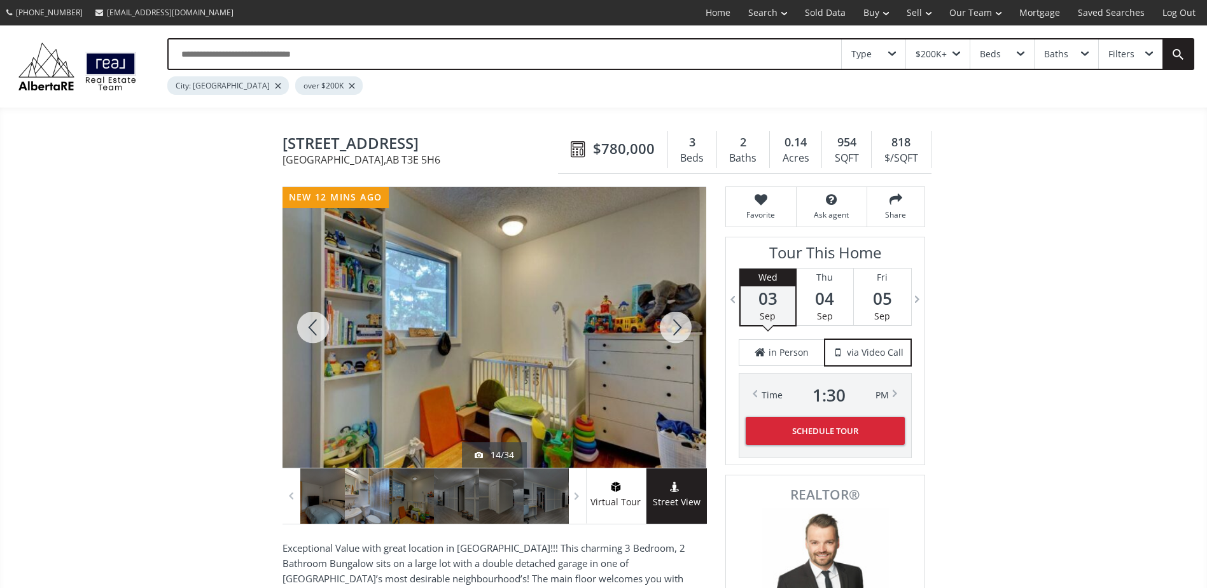
click at [687, 325] on div at bounding box center [675, 327] width 61 height 281
click at [681, 324] on div at bounding box center [675, 327] width 61 height 281
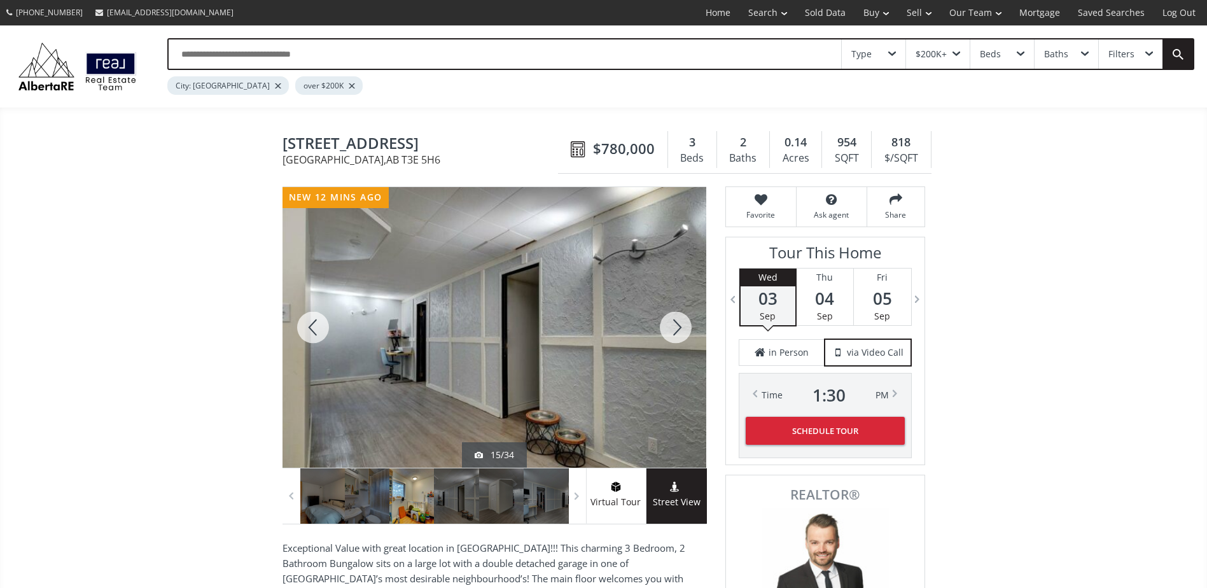
click at [681, 323] on div at bounding box center [675, 327] width 61 height 281
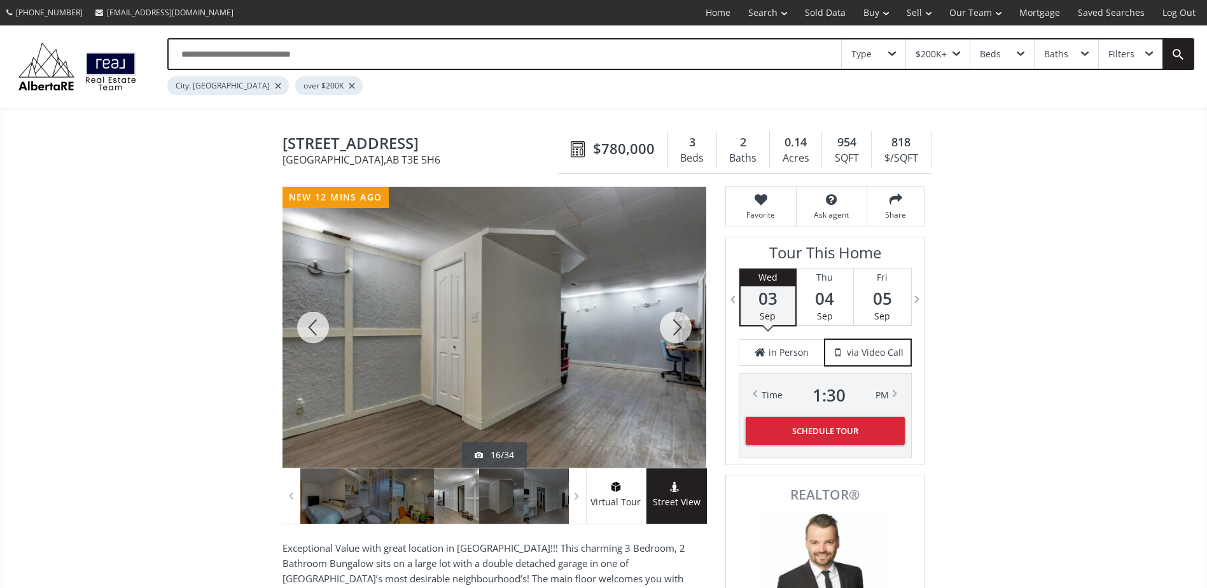
click at [681, 321] on div at bounding box center [675, 327] width 61 height 281
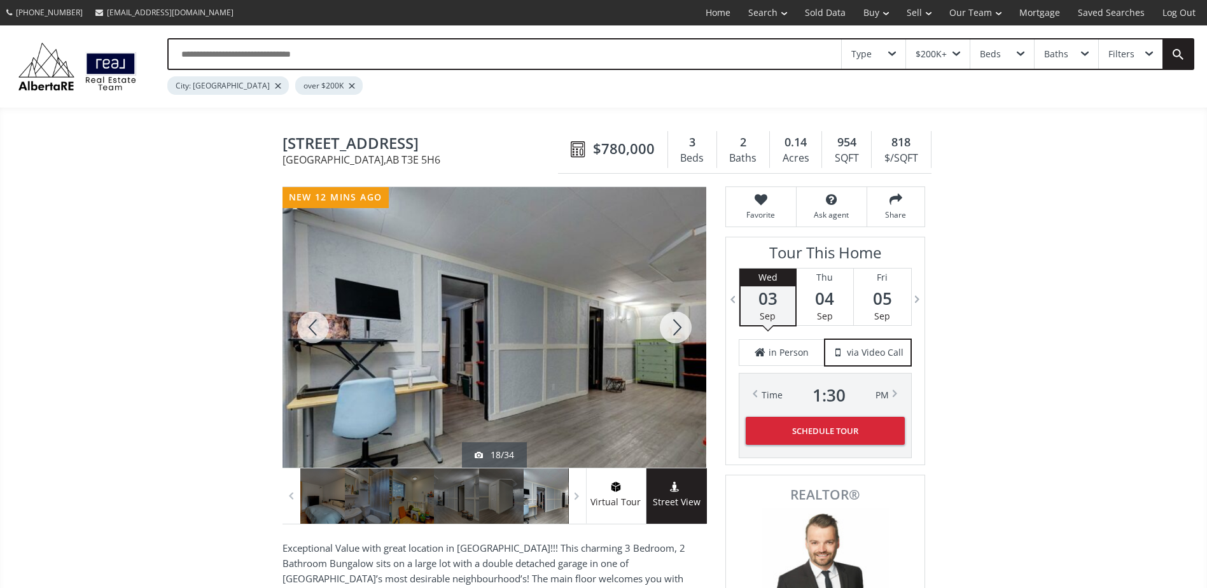
click at [681, 317] on div at bounding box center [675, 327] width 61 height 281
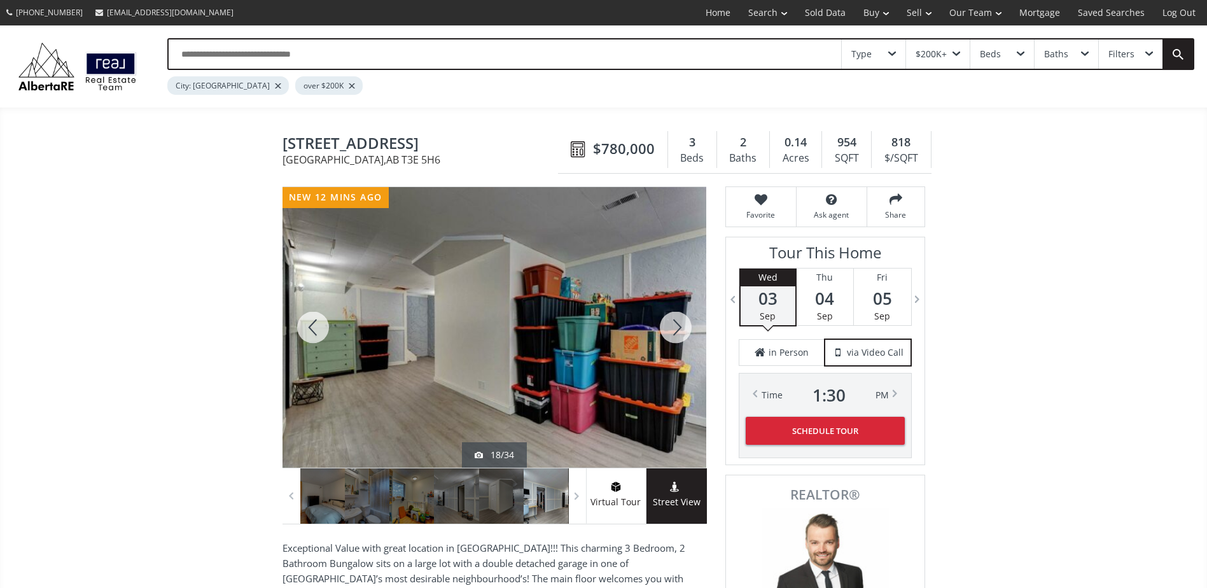
click at [677, 313] on div at bounding box center [675, 327] width 61 height 281
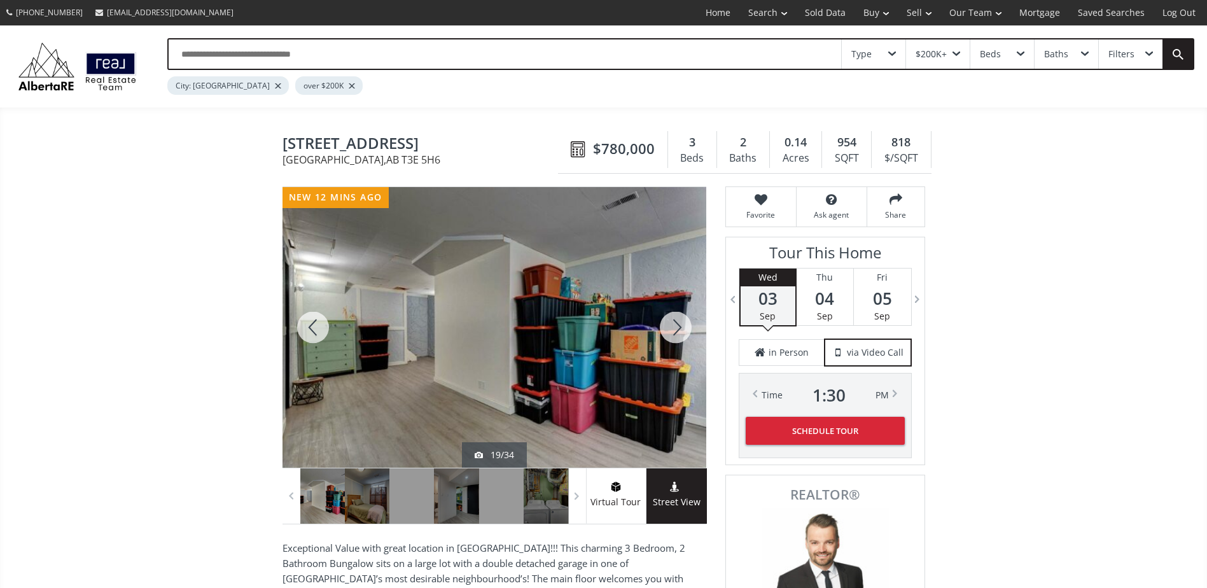
click at [676, 310] on div at bounding box center [675, 327] width 61 height 281
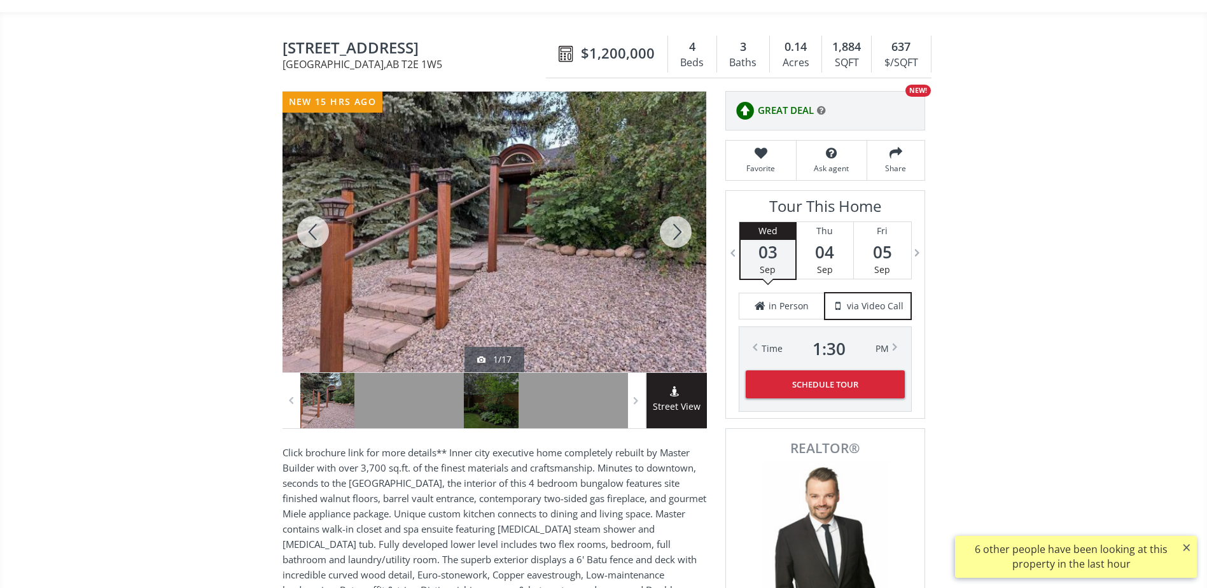
scroll to position [445, 0]
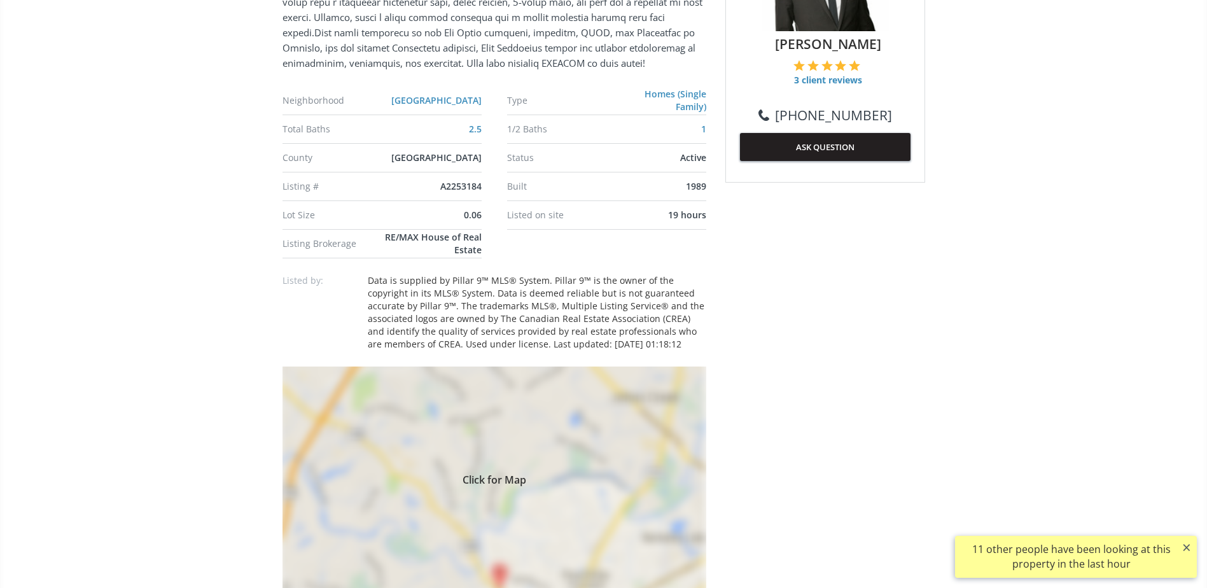
scroll to position [891, 0]
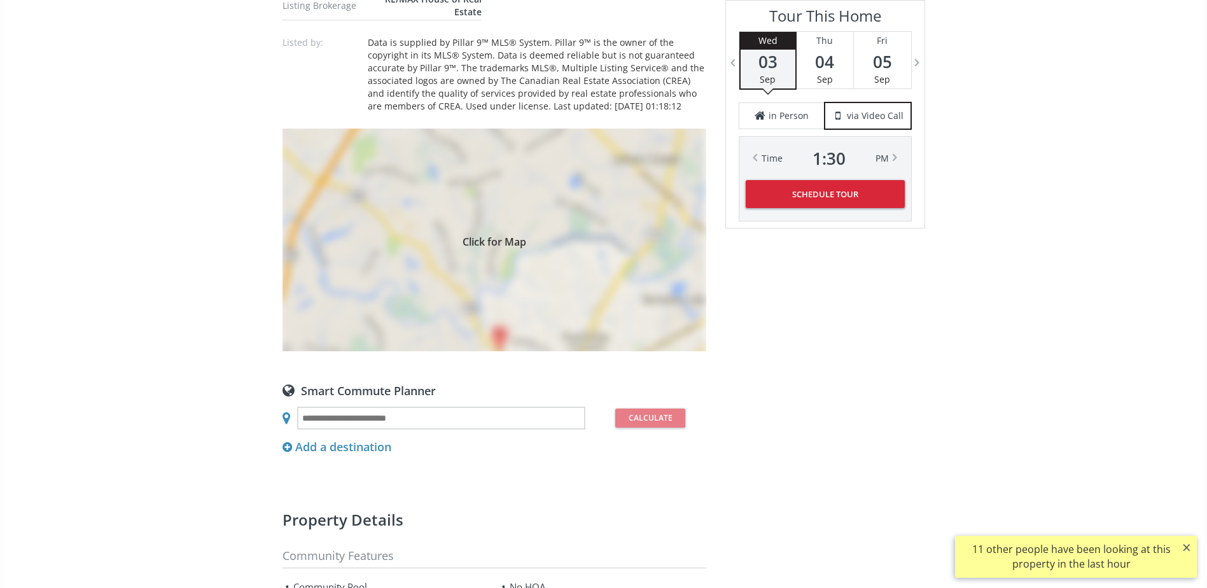
click at [631, 221] on div "Click for Map" at bounding box center [494, 239] width 424 height 223
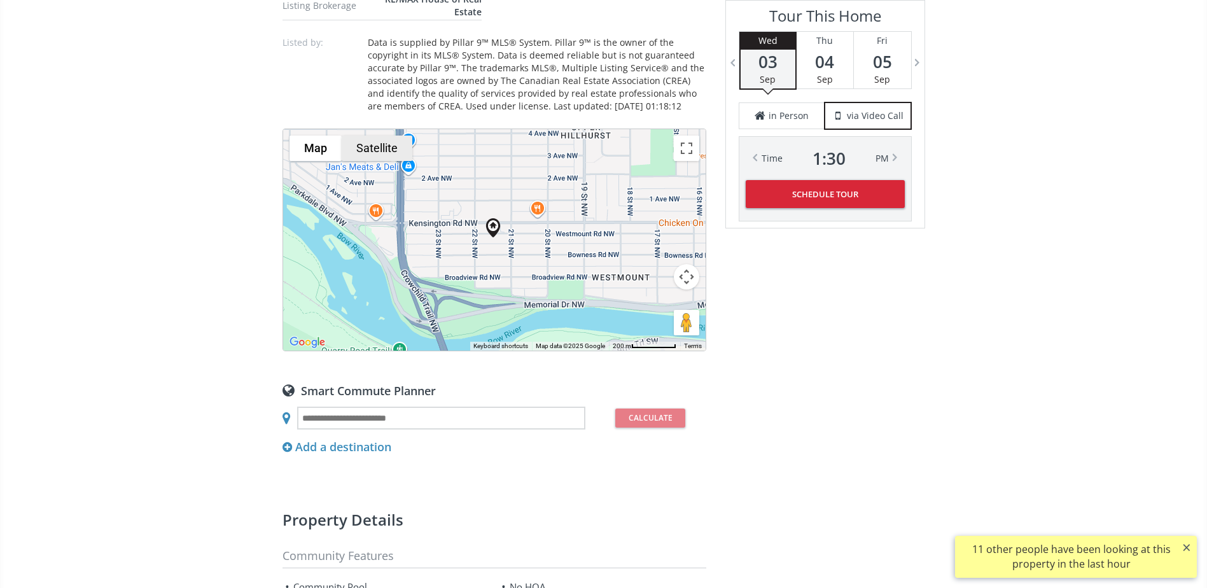
click at [391, 147] on button "Satellite" at bounding box center [377, 147] width 71 height 25
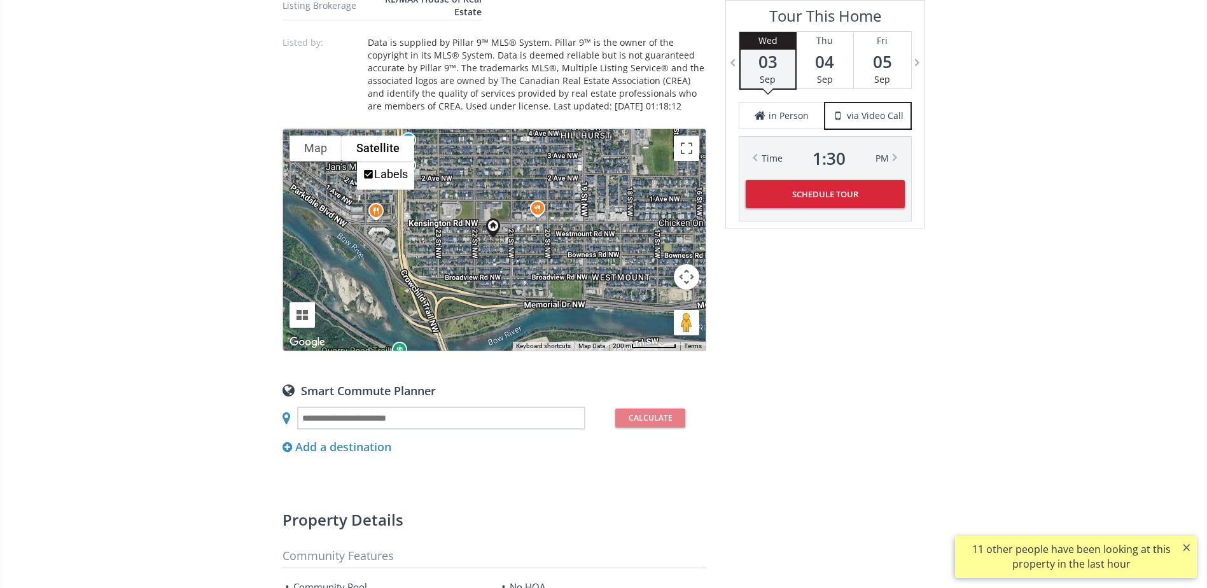
click at [690, 278] on button "Map camera controls" at bounding box center [686, 276] width 25 height 25
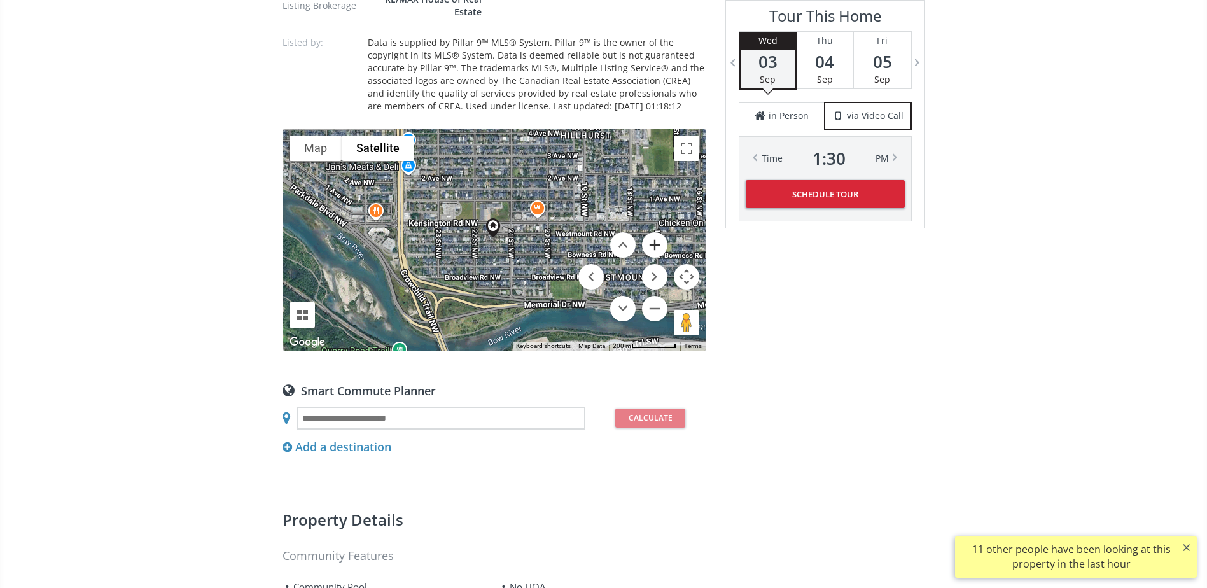
click at [660, 245] on button "Zoom in" at bounding box center [654, 244] width 25 height 25
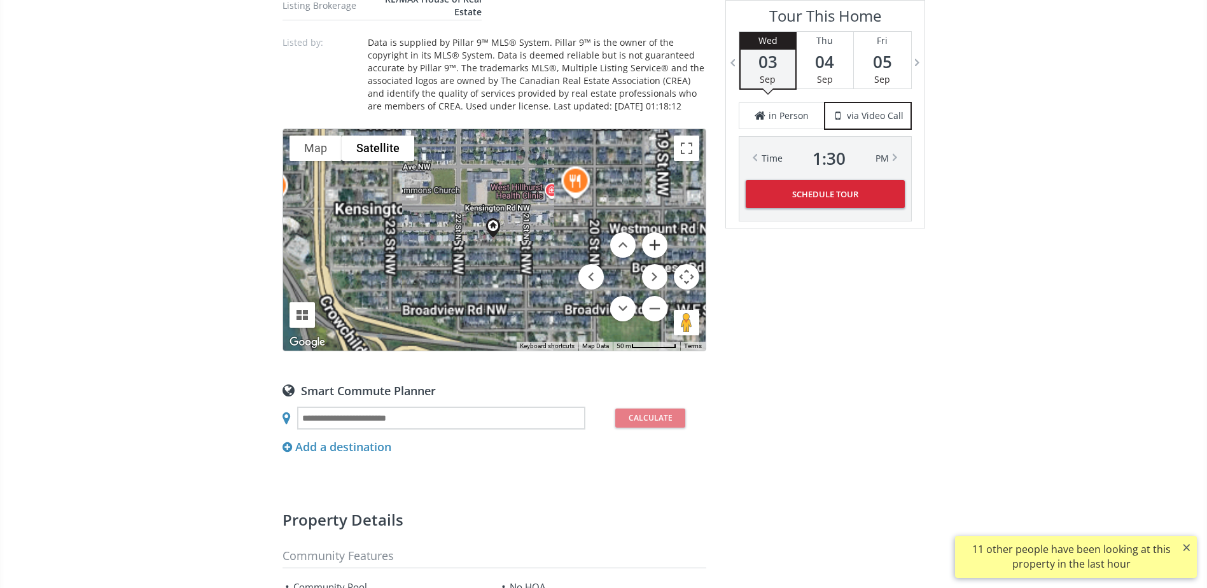
click at [660, 245] on button "Zoom in" at bounding box center [654, 244] width 25 height 25
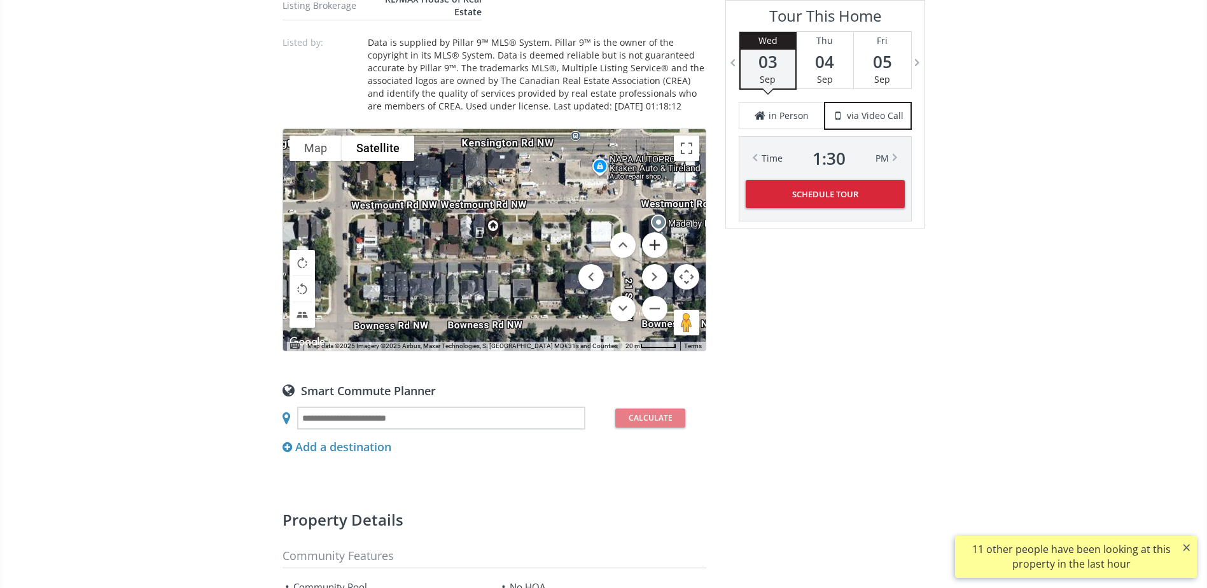
click at [660, 244] on button "Zoom in" at bounding box center [654, 244] width 25 height 25
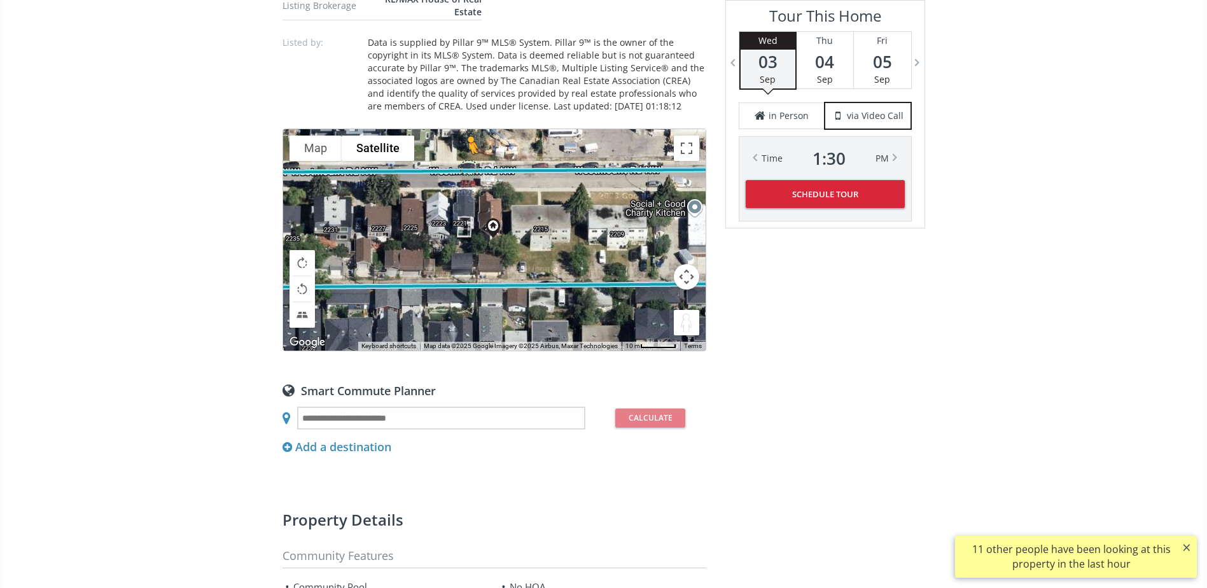
drag, startPoint x: 685, startPoint y: 326, endPoint x: 466, endPoint y: 167, distance: 270.5
click at [466, 167] on div "To activate drag with keyboard, press Alt + Enter. Once in keyboard drag state,…" at bounding box center [494, 239] width 422 height 221
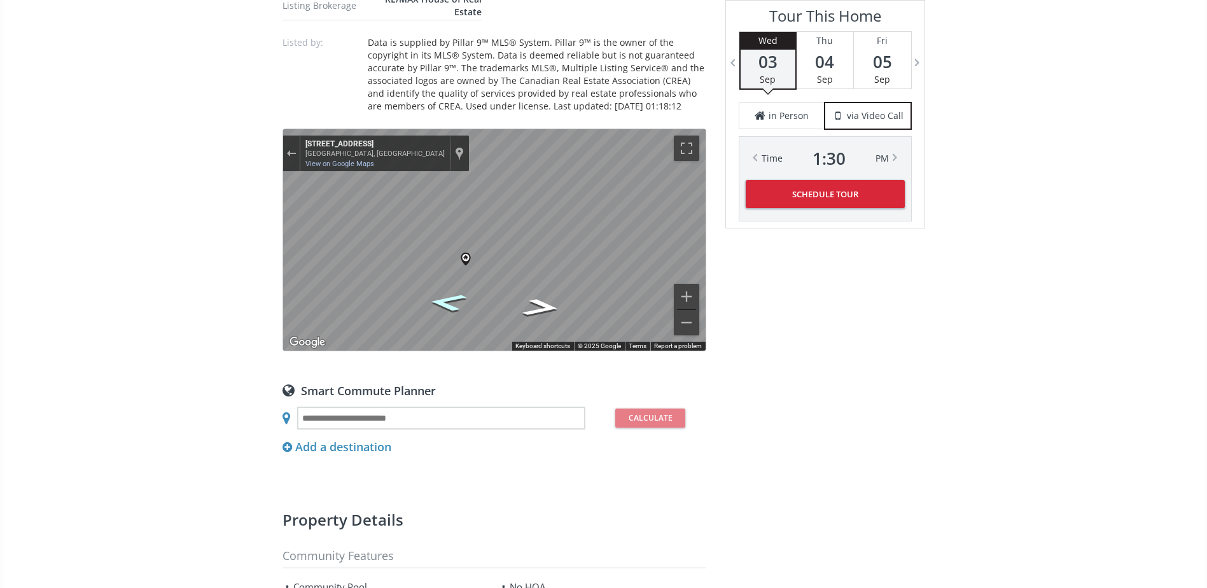
click at [438, 302] on icon "Go East, Westmount Rd NW" at bounding box center [447, 302] width 70 height 27
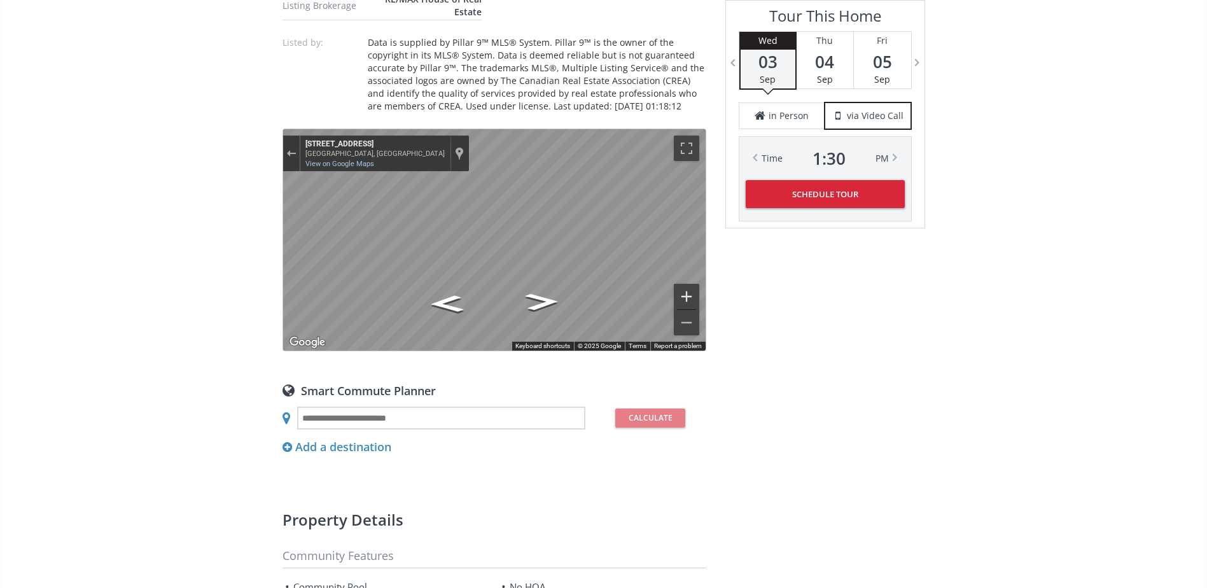
click at [686, 300] on button "Zoom in" at bounding box center [686, 296] width 25 height 25
click at [687, 293] on button "Zoom in" at bounding box center [686, 296] width 25 height 25
click at [683, 296] on button "Zoom in" at bounding box center [686, 296] width 25 height 25
click at [688, 326] on button "Zoom out" at bounding box center [686, 322] width 25 height 25
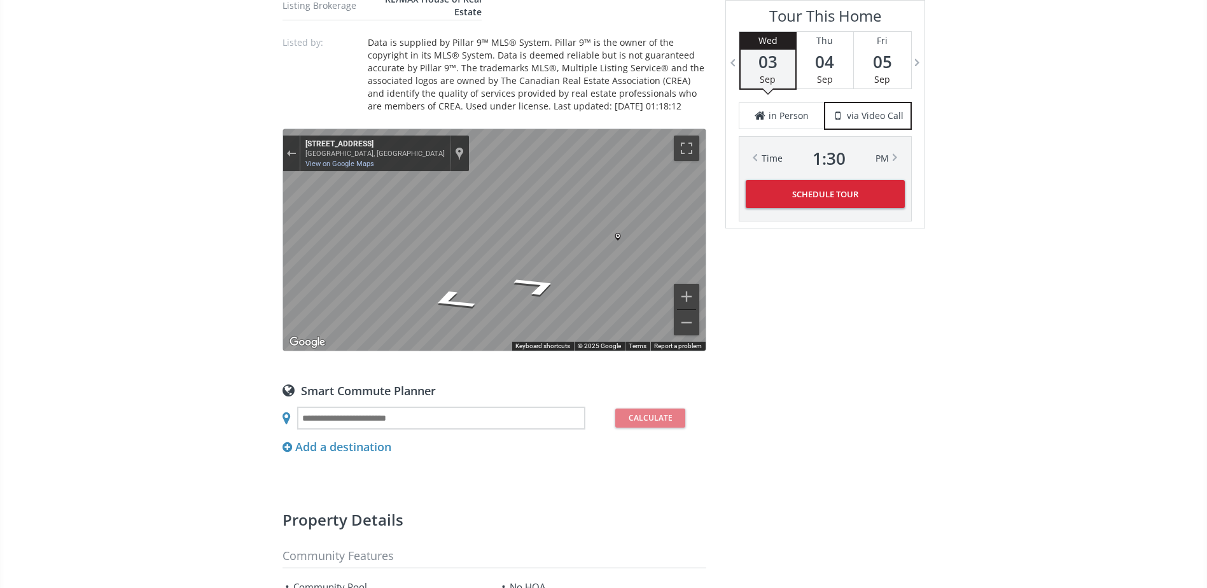
click at [452, 303] on icon "Go East, Westmount Rd NW" at bounding box center [449, 296] width 79 height 29
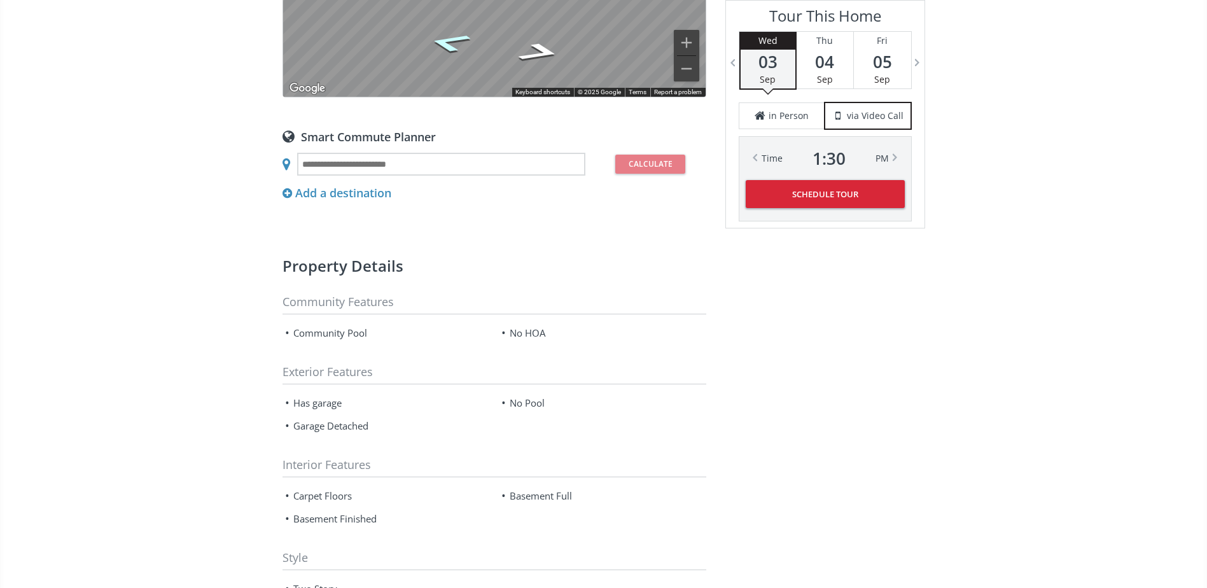
scroll to position [827, 0]
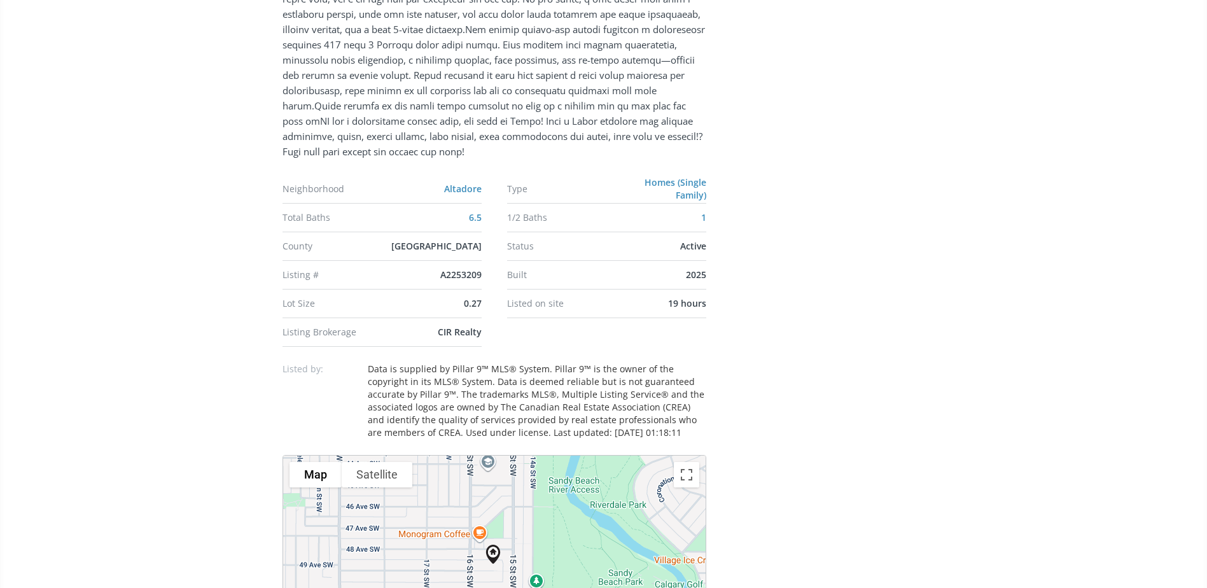
scroll to position [1018, 0]
